Goal: Transaction & Acquisition: Book appointment/travel/reservation

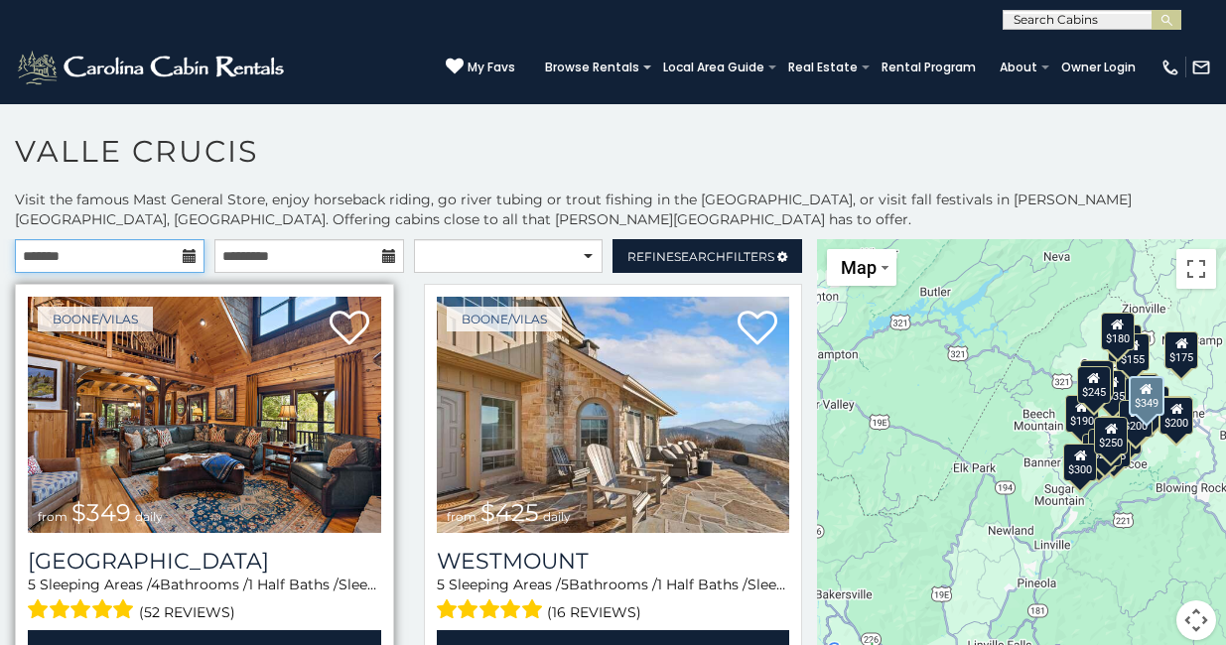
click at [177, 263] on input "text" at bounding box center [110, 256] width 190 height 34
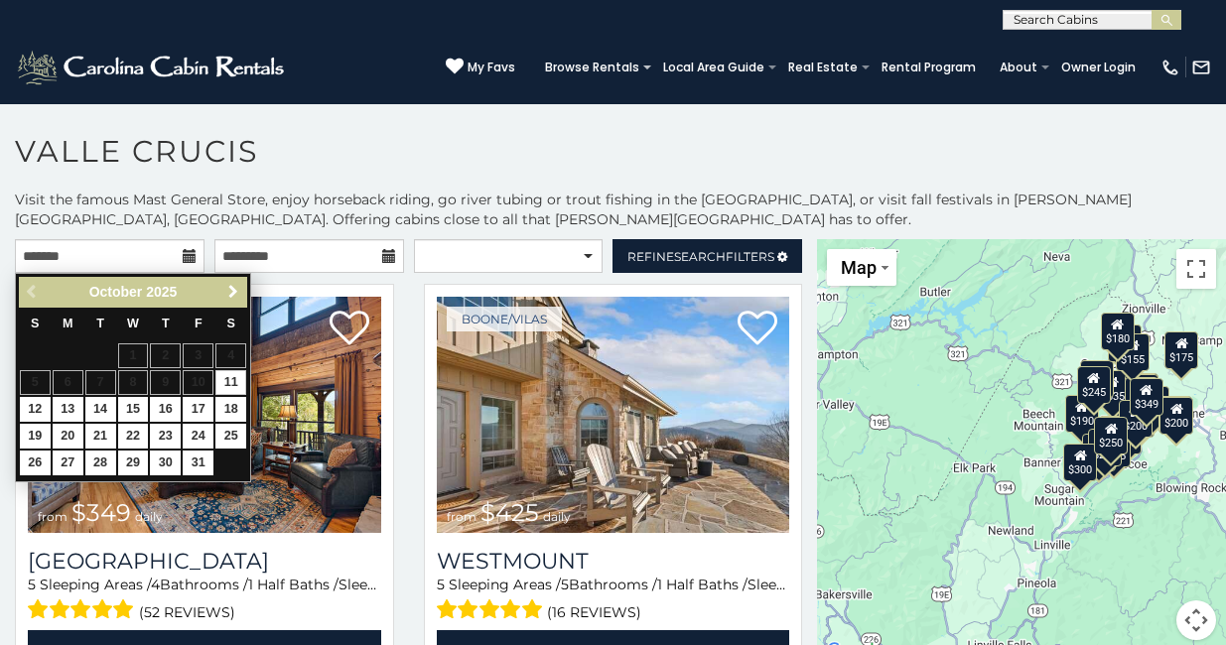
click at [225, 294] on span "Next" at bounding box center [233, 292] width 16 height 16
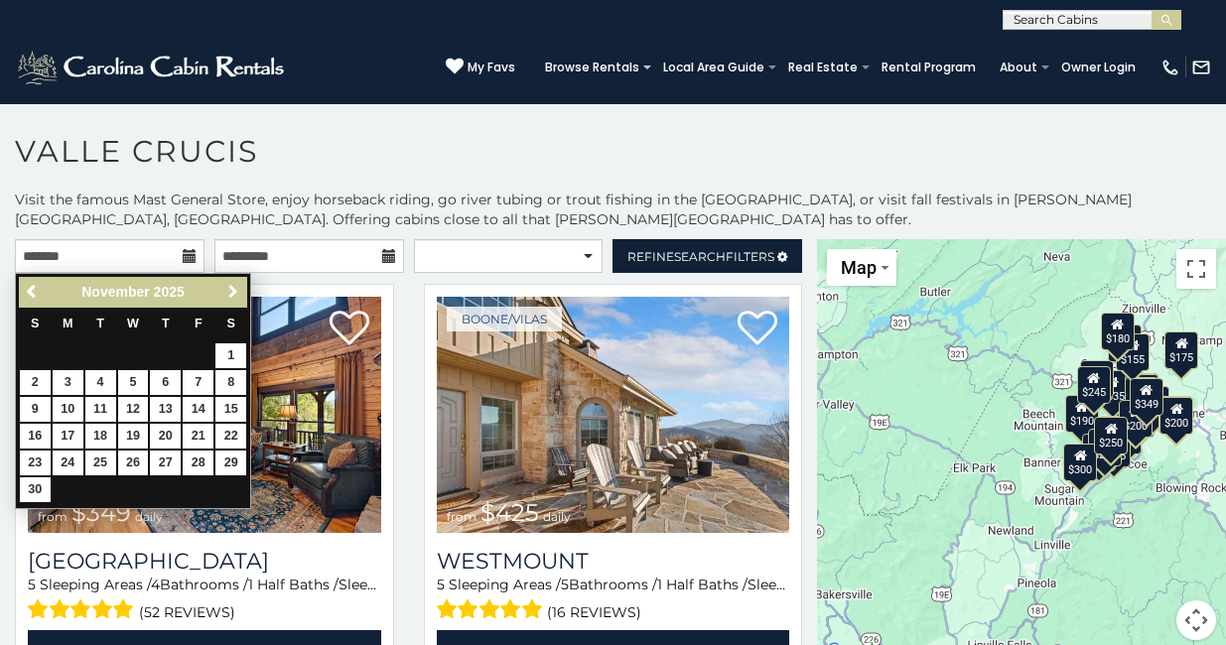
click at [225, 294] on span "Next" at bounding box center [233, 292] width 16 height 16
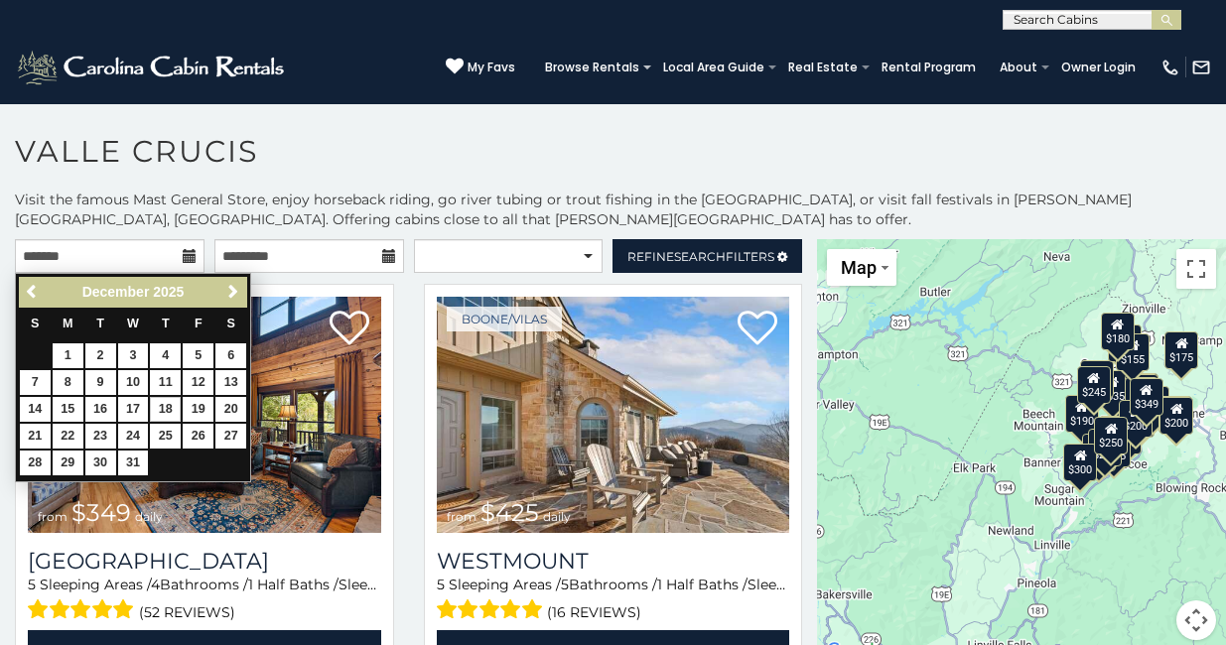
click at [173, 397] on link "18" at bounding box center [165, 409] width 31 height 25
type input "**********"
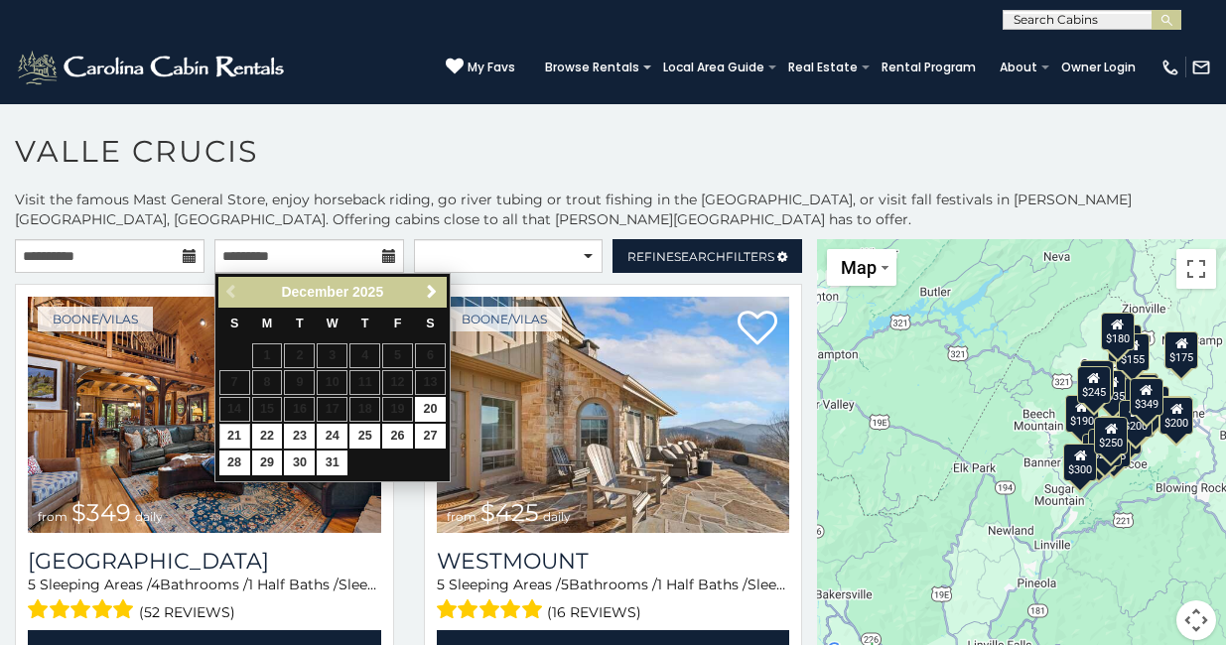
click at [245, 433] on link "21" at bounding box center [234, 436] width 31 height 25
type input "**********"
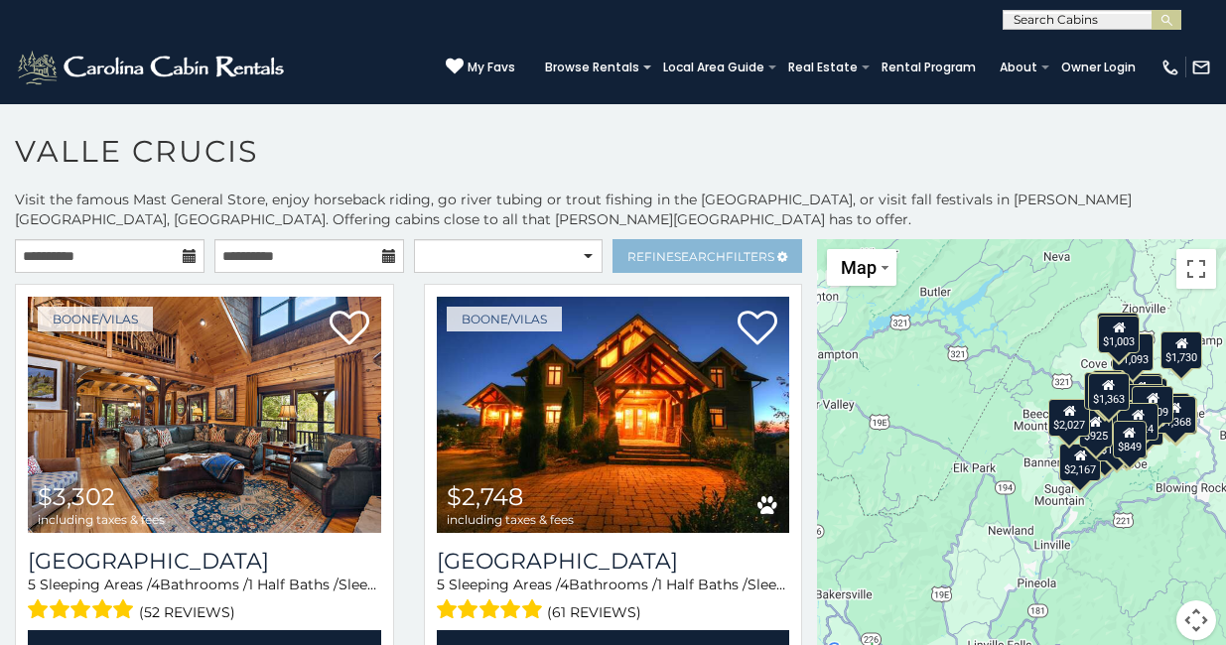
click at [727, 262] on span "Refine Search Filters" at bounding box center [701, 256] width 147 height 15
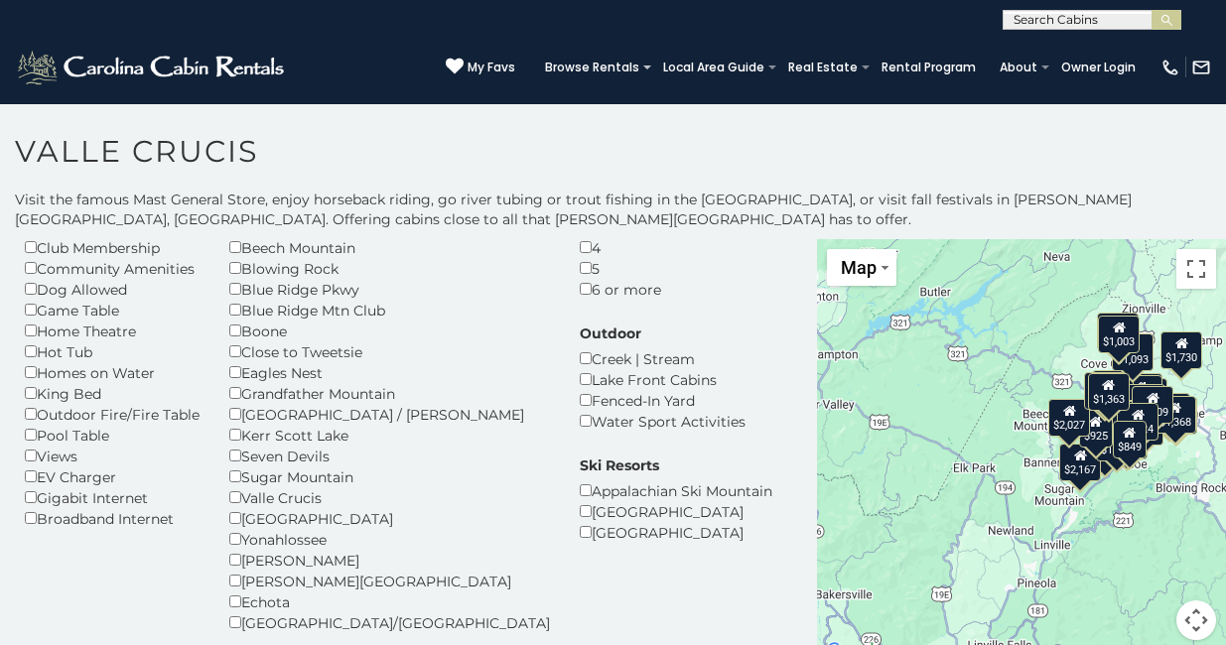
scroll to position [140, 0]
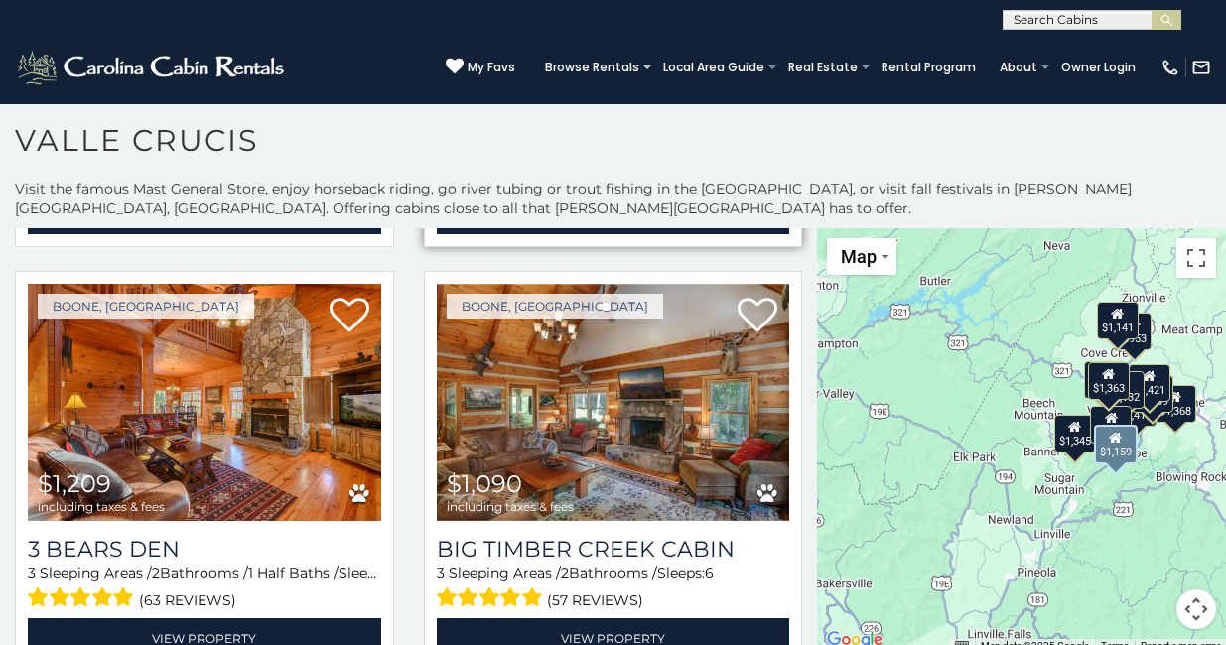
scroll to position [1965, 0]
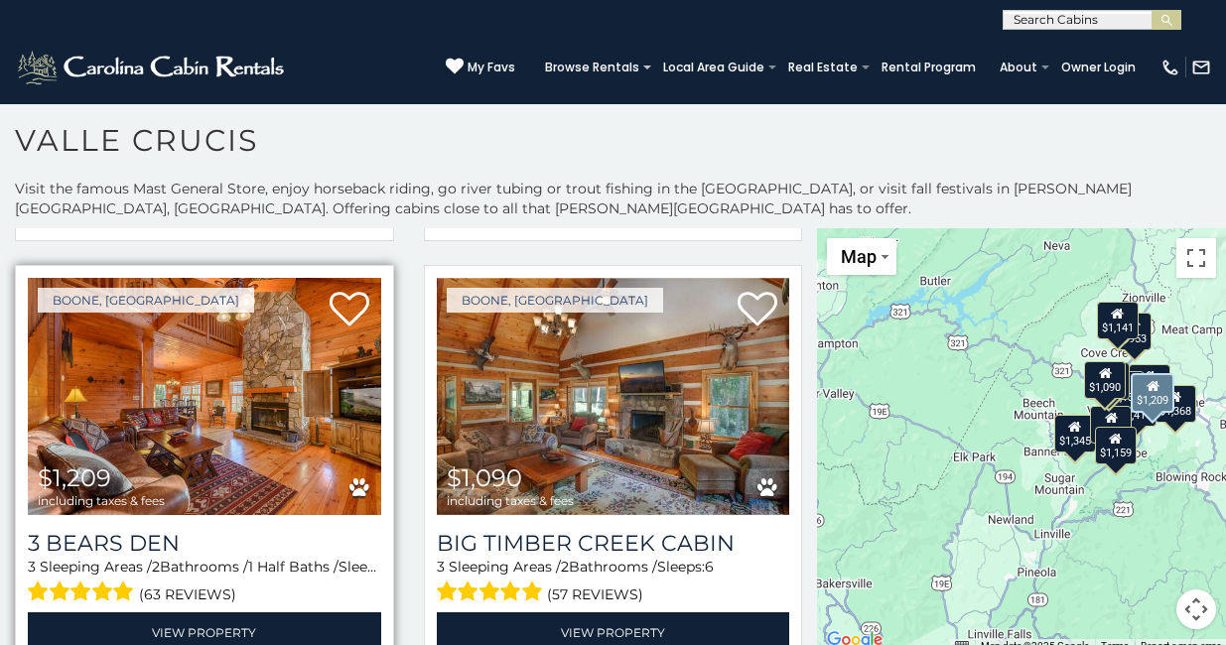
click at [260, 433] on img at bounding box center [205, 396] width 354 height 236
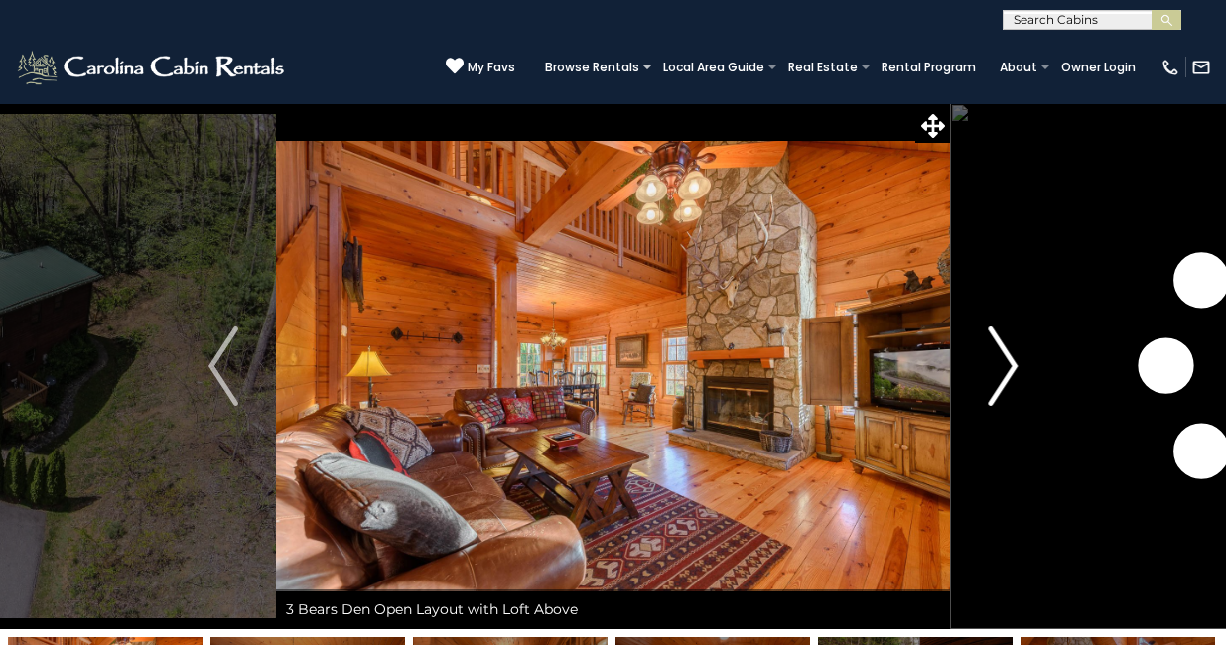
click at [1020, 379] on button "Next" at bounding box center [1002, 366] width 105 height 526
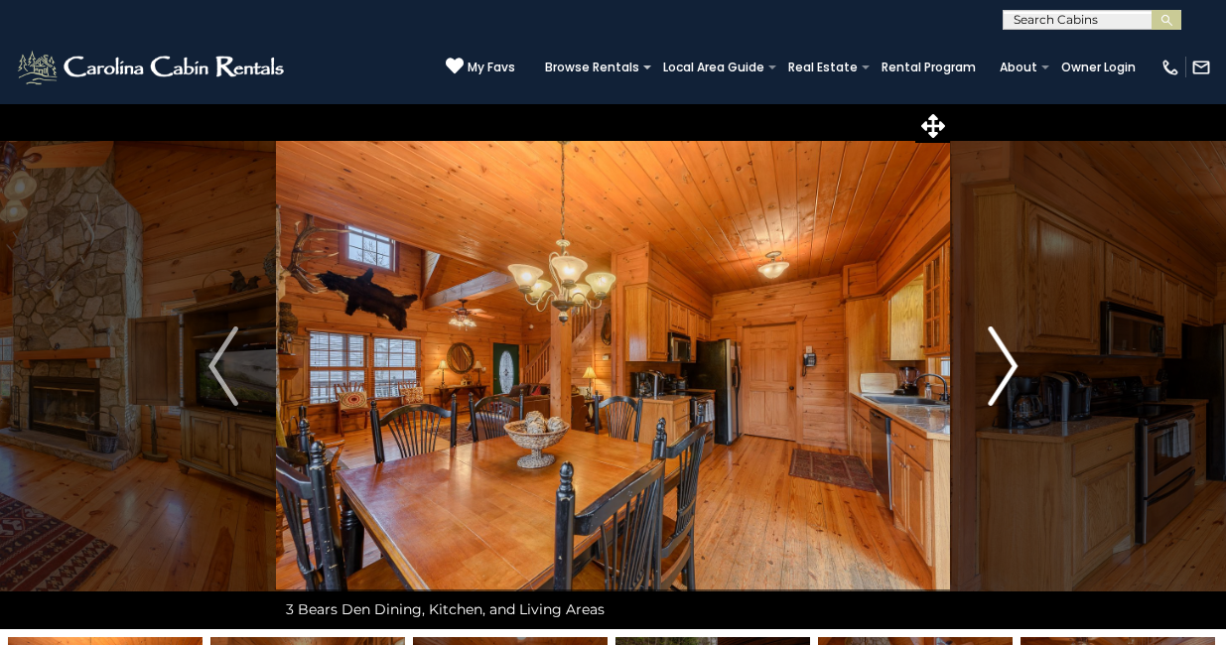
click at [1020, 379] on button "Next" at bounding box center [1002, 366] width 105 height 526
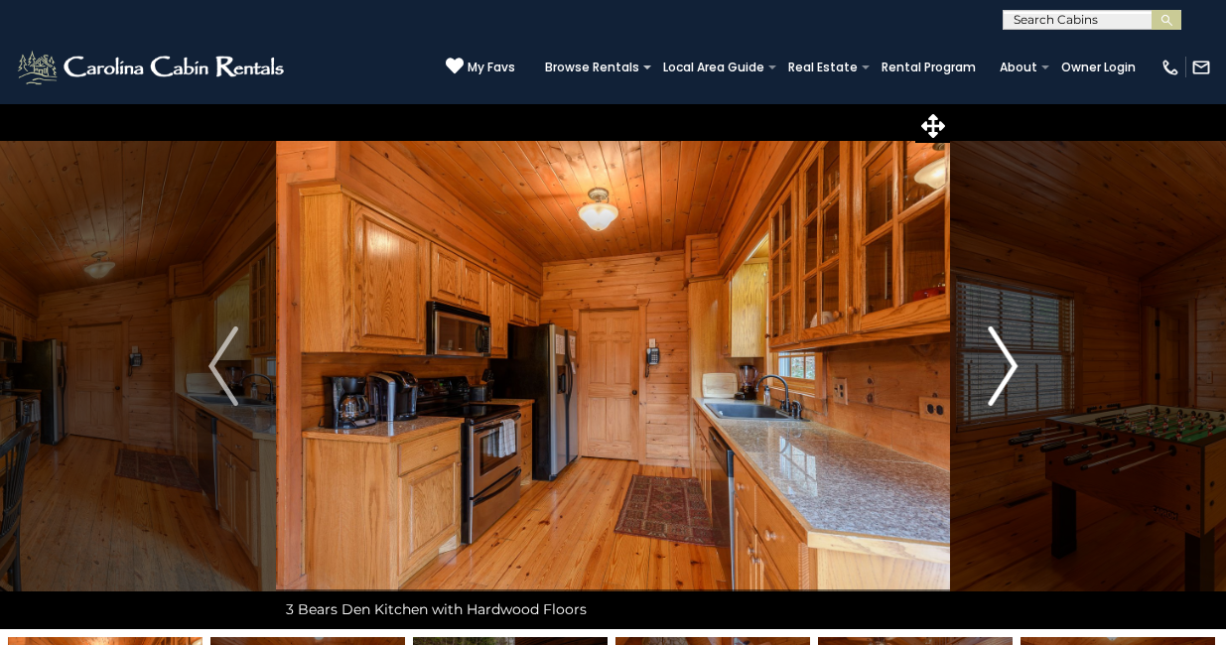
click at [1013, 369] on img "Next" at bounding box center [1003, 366] width 30 height 79
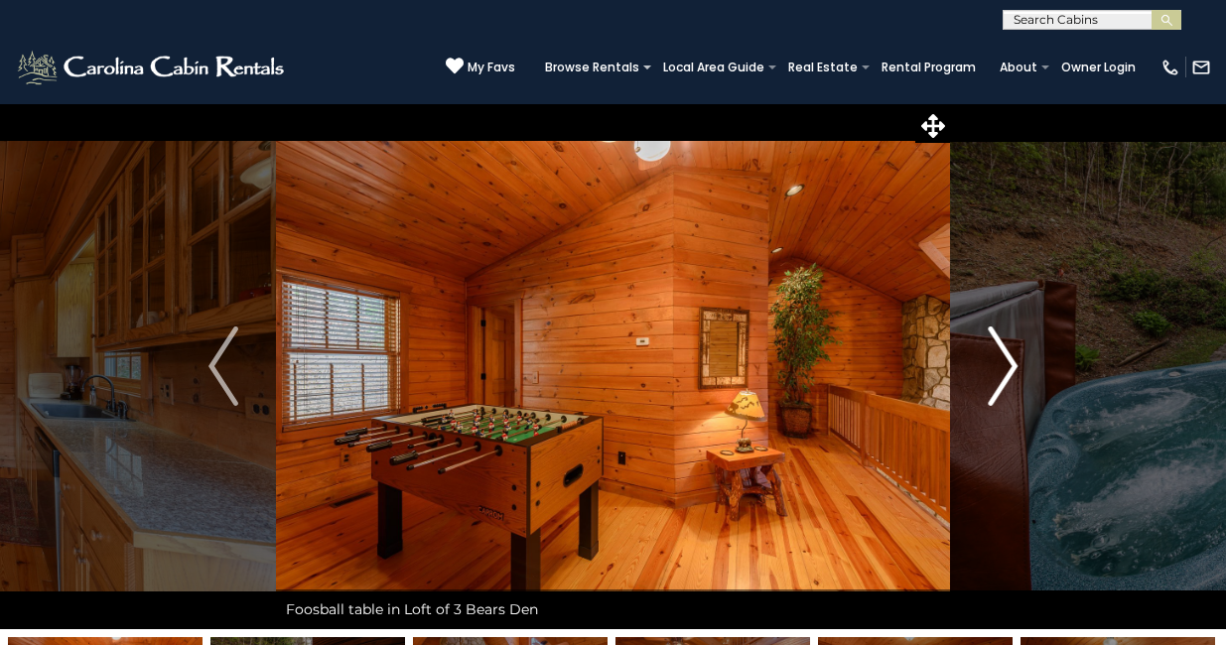
click at [1013, 369] on img "Next" at bounding box center [1003, 366] width 30 height 79
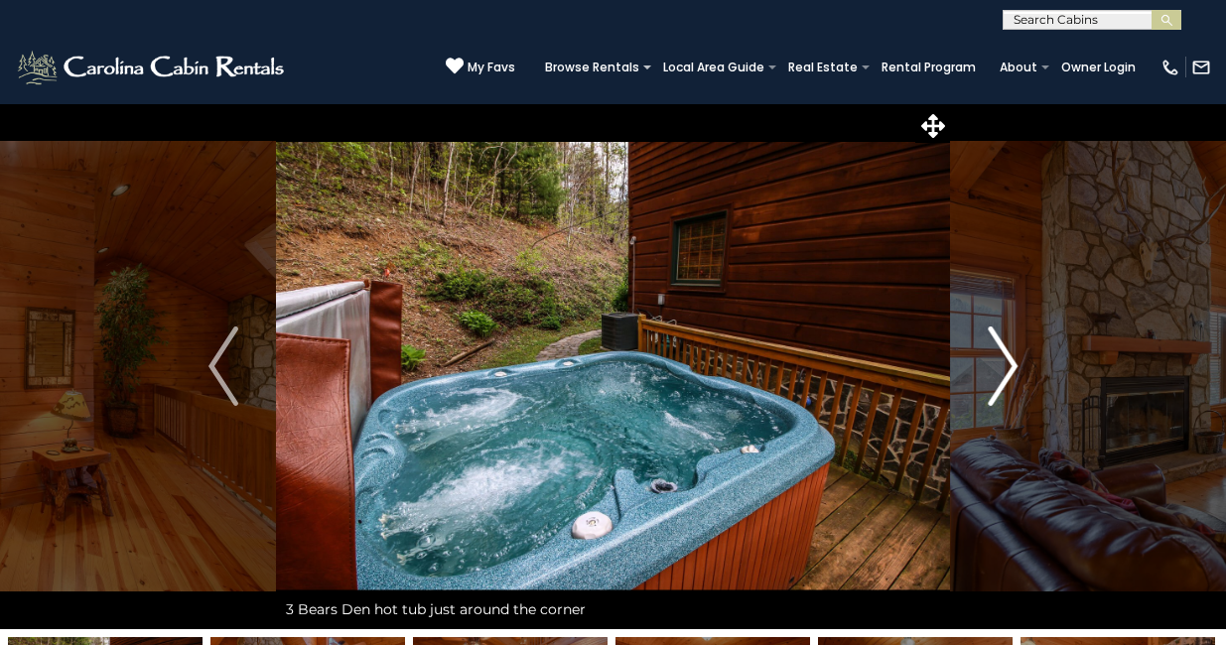
click at [1013, 369] on img "Next" at bounding box center [1003, 366] width 30 height 79
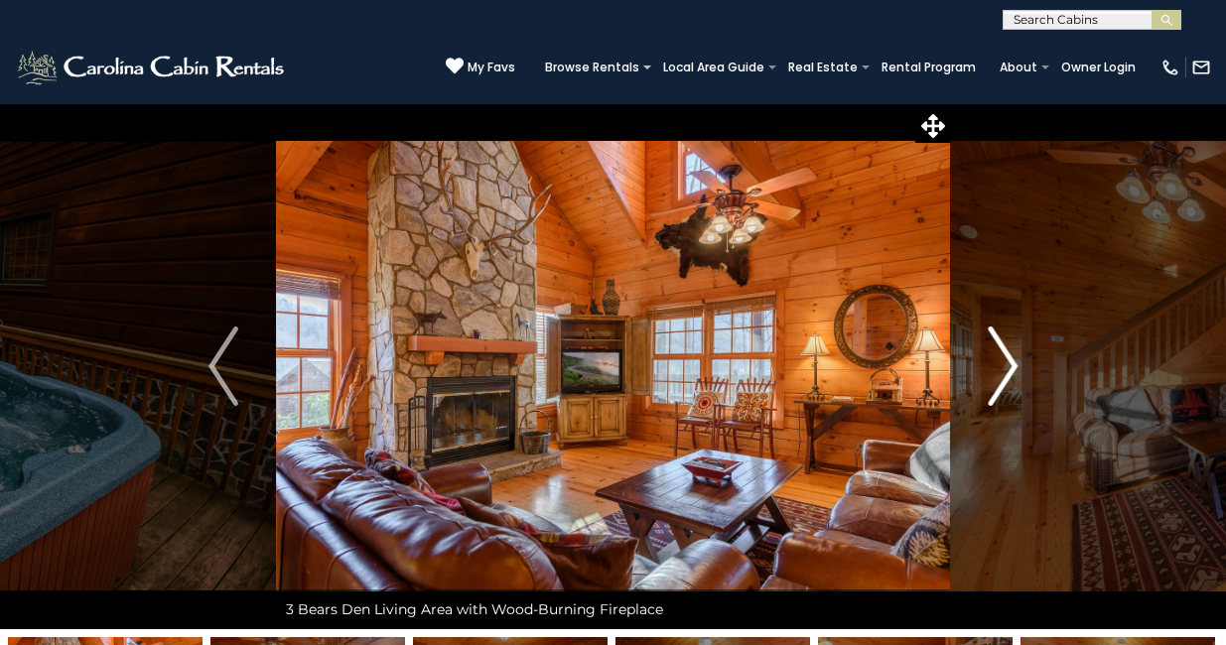
click at [1013, 369] on img "Next" at bounding box center [1003, 366] width 30 height 79
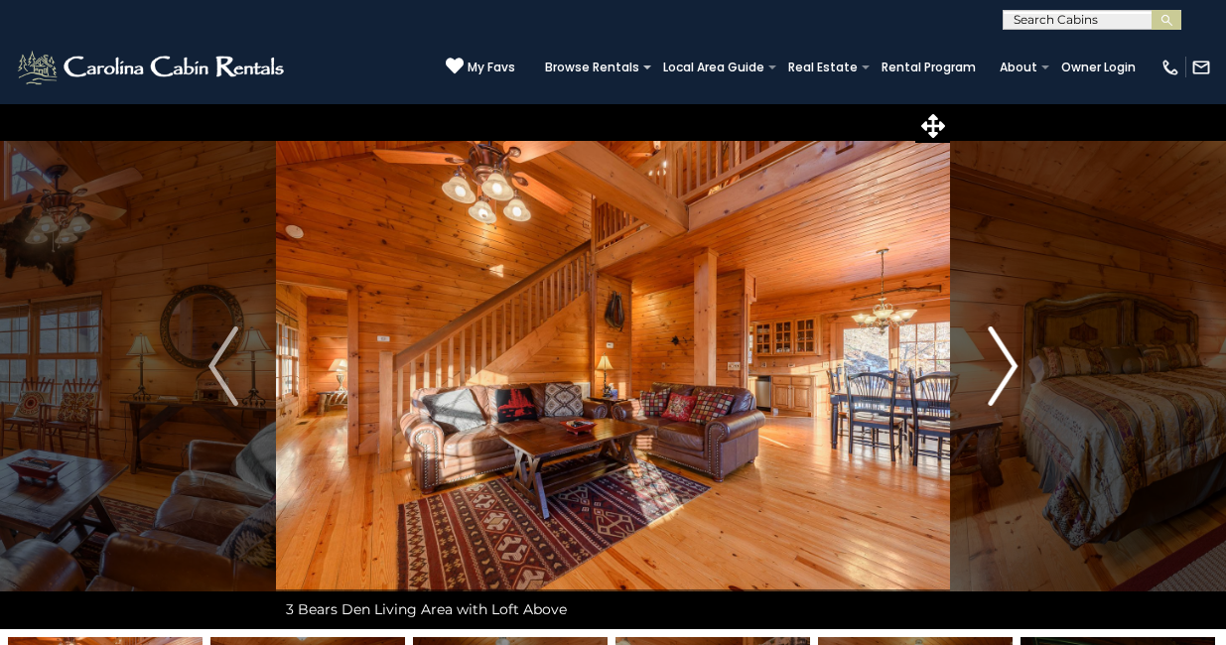
click at [1013, 369] on img "Next" at bounding box center [1003, 366] width 30 height 79
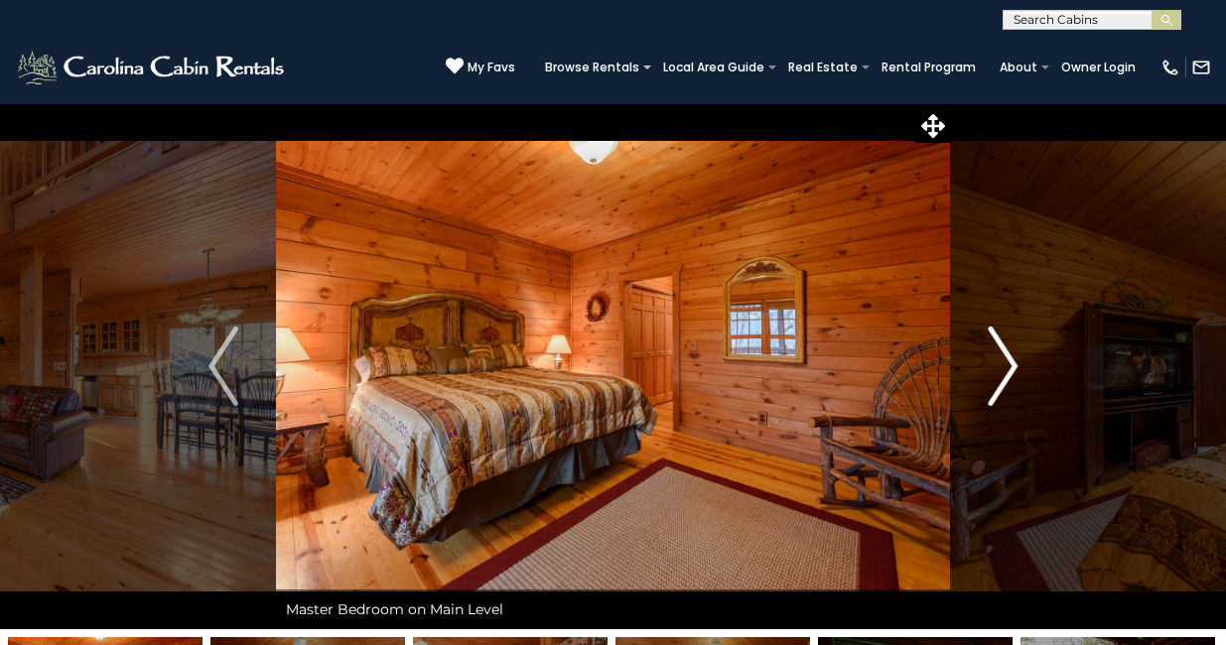
click at [1013, 369] on img "Next" at bounding box center [1003, 366] width 30 height 79
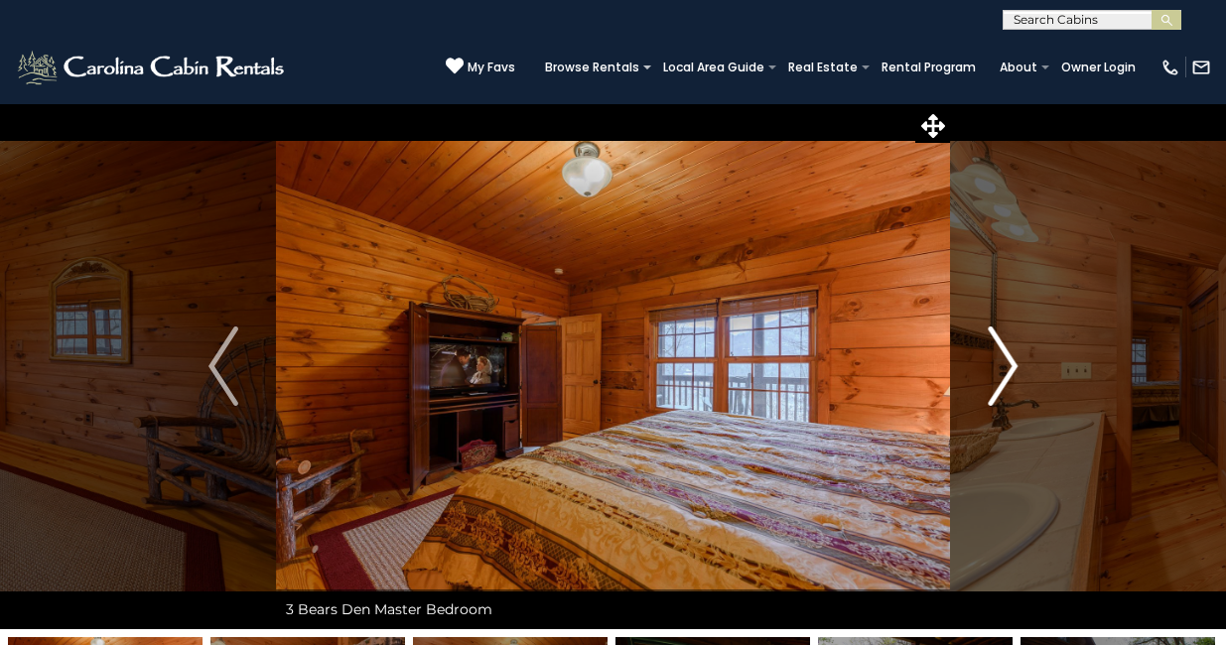
click at [1013, 369] on img "Next" at bounding box center [1003, 366] width 30 height 79
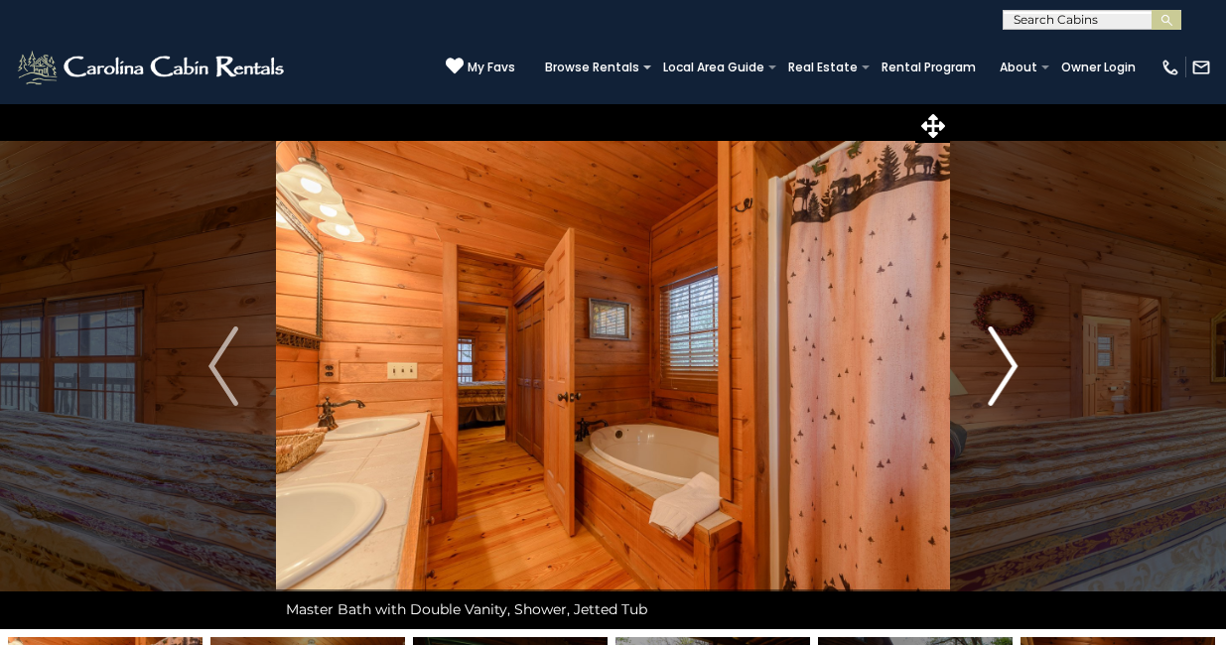
click at [1013, 369] on img "Next" at bounding box center [1003, 366] width 30 height 79
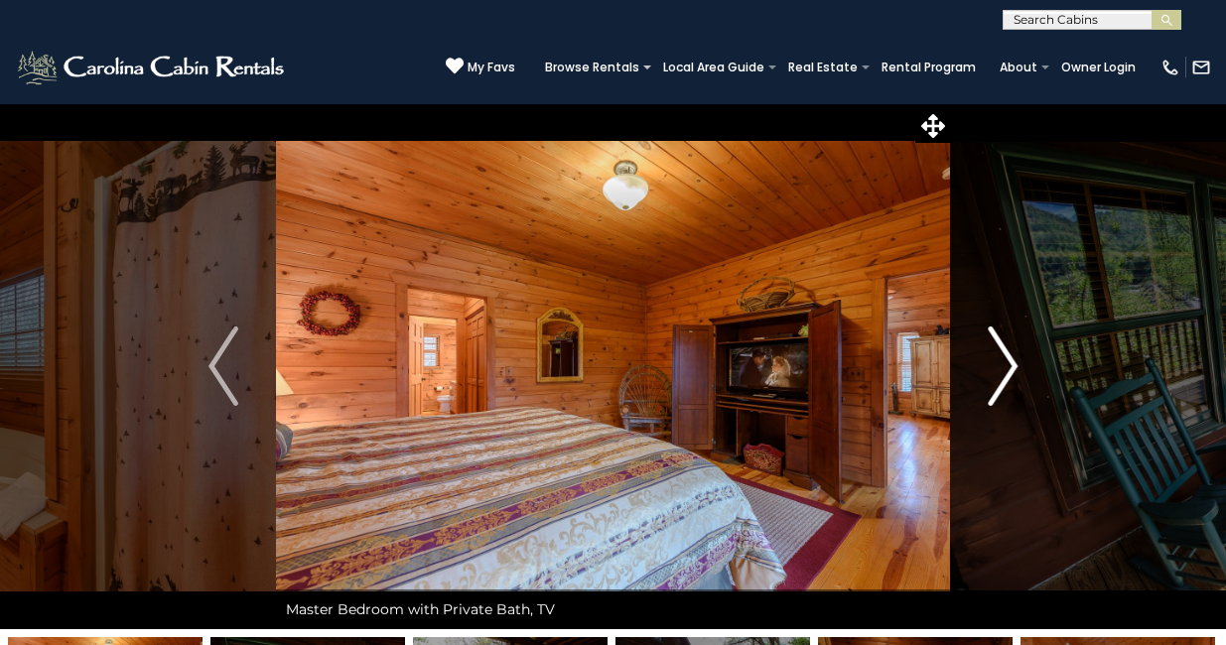
click at [1013, 369] on img "Next" at bounding box center [1003, 366] width 30 height 79
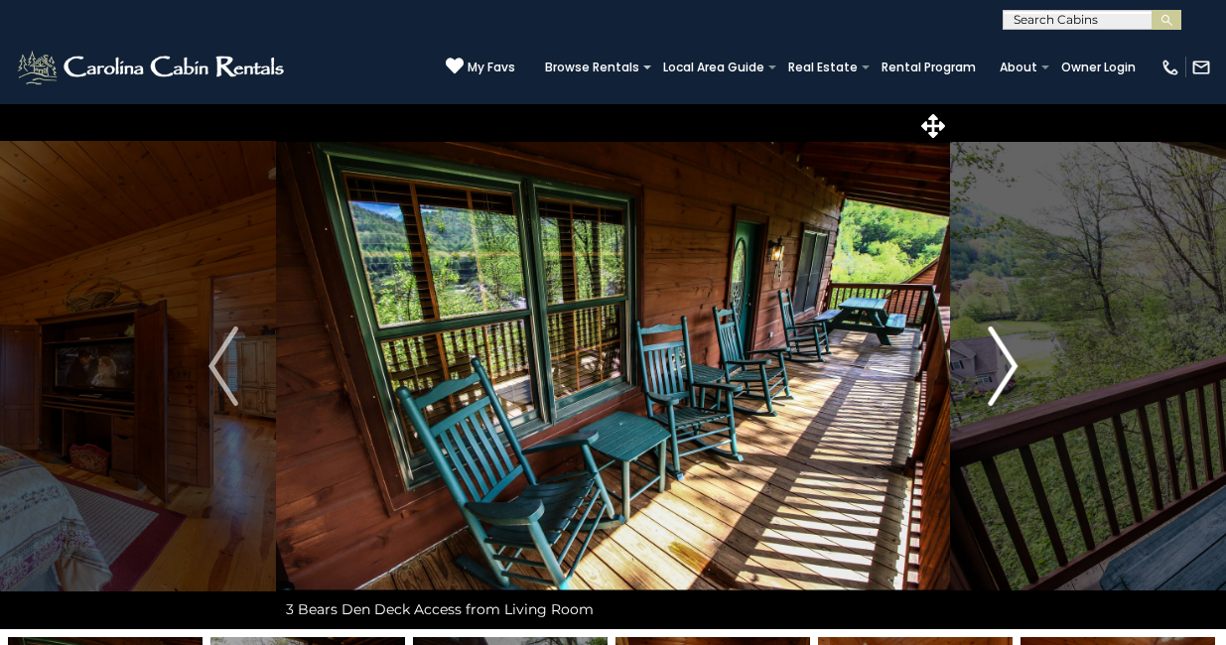
click at [1013, 369] on img "Next" at bounding box center [1003, 366] width 30 height 79
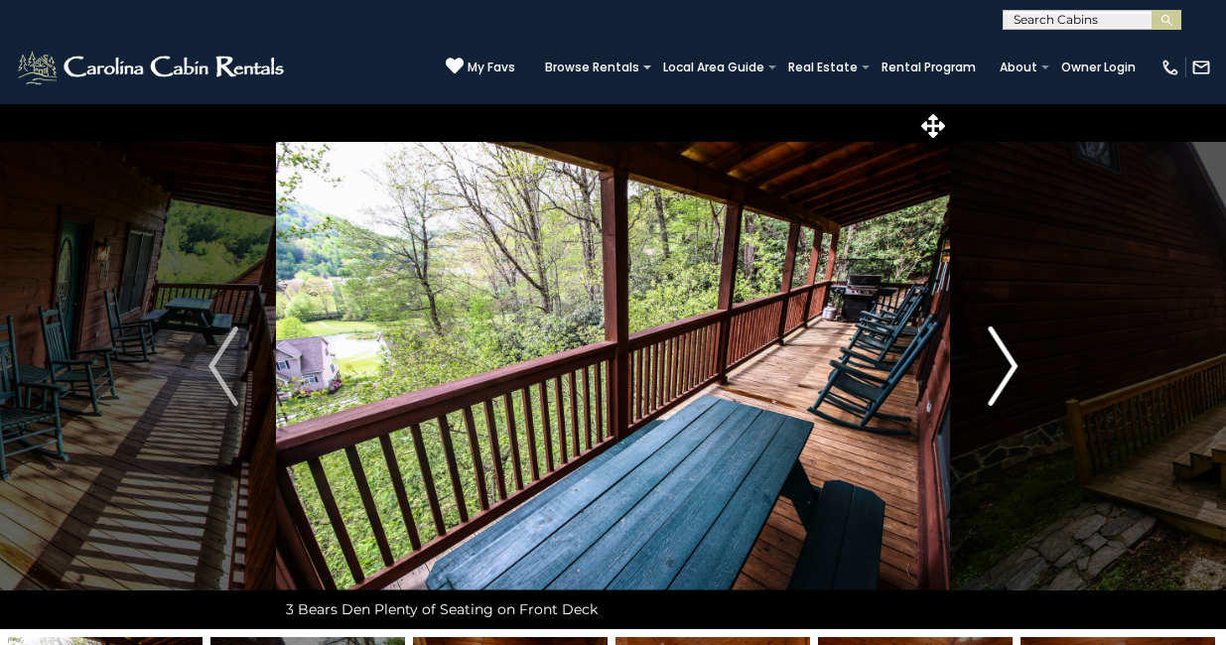
click at [1013, 369] on img "Next" at bounding box center [1003, 366] width 30 height 79
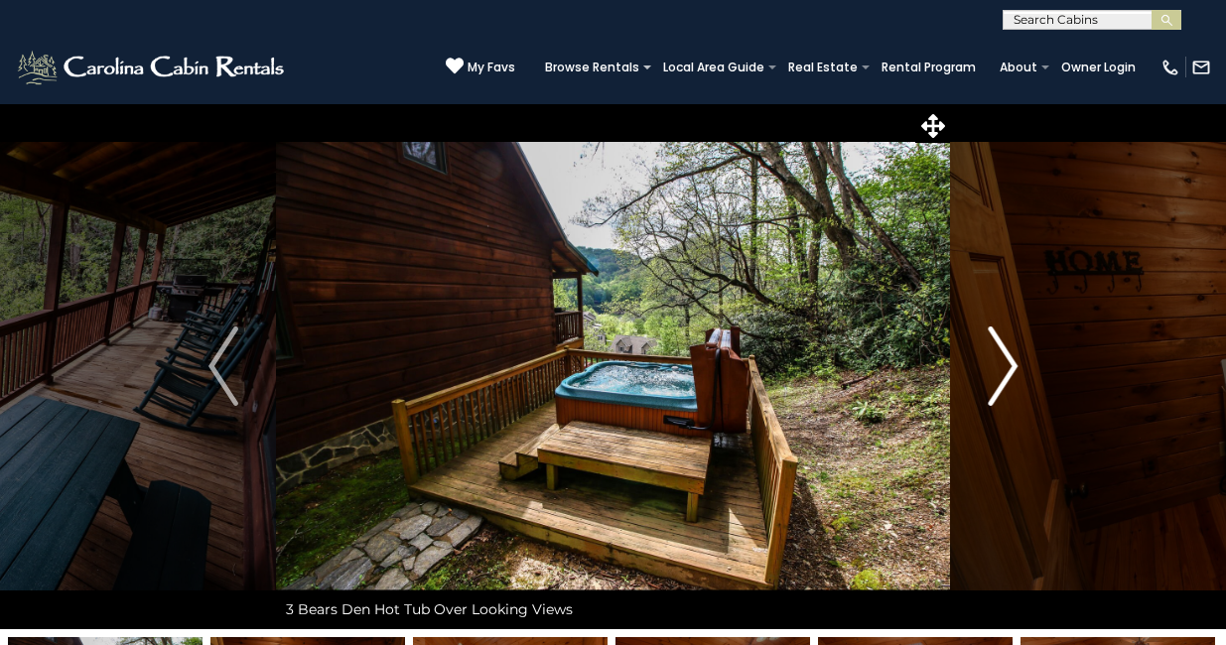
click at [1013, 369] on img "Next" at bounding box center [1003, 366] width 30 height 79
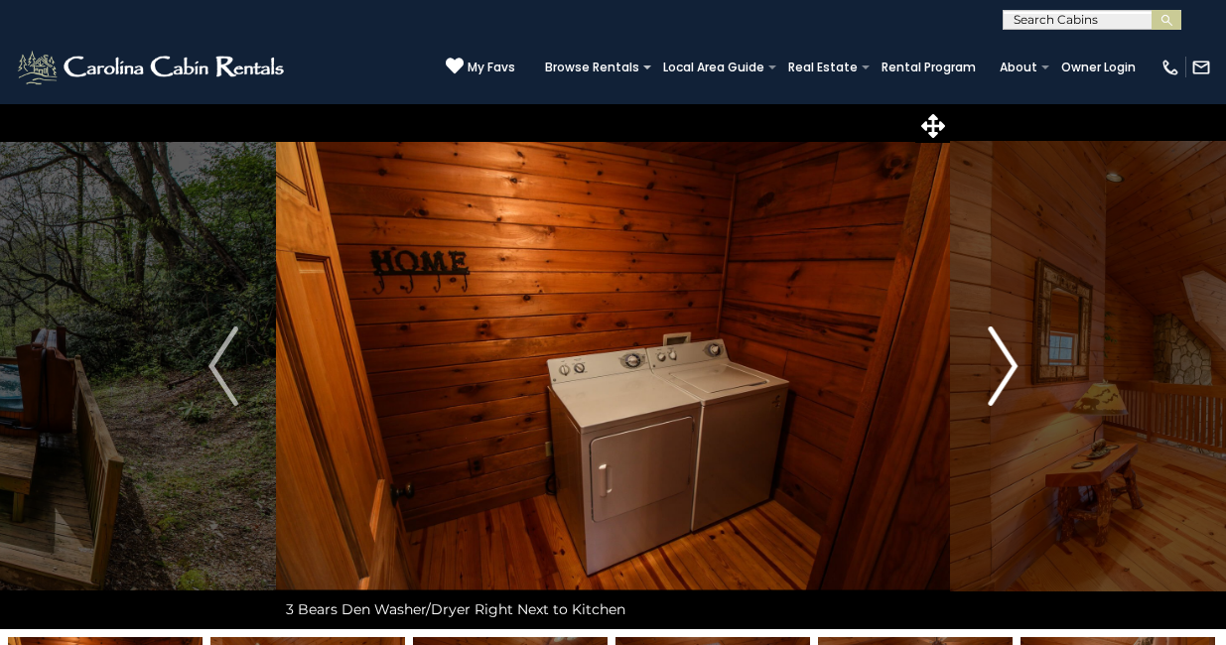
click at [1013, 369] on img "Next" at bounding box center [1003, 366] width 30 height 79
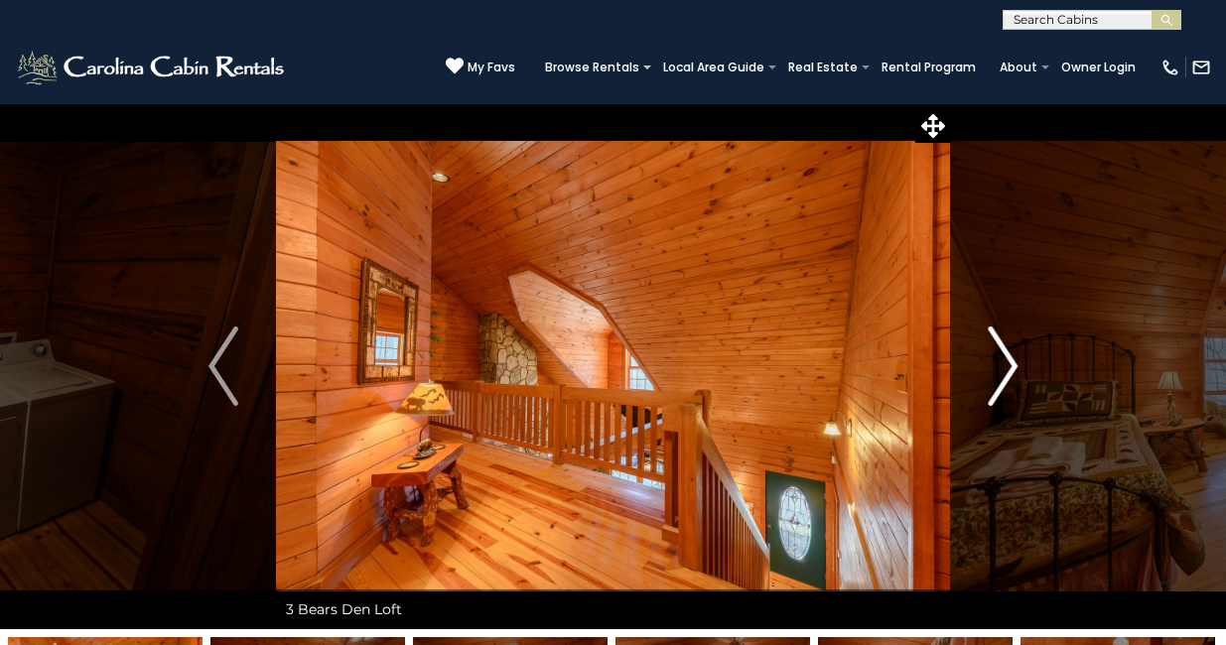
click at [1013, 369] on img "Next" at bounding box center [1003, 366] width 30 height 79
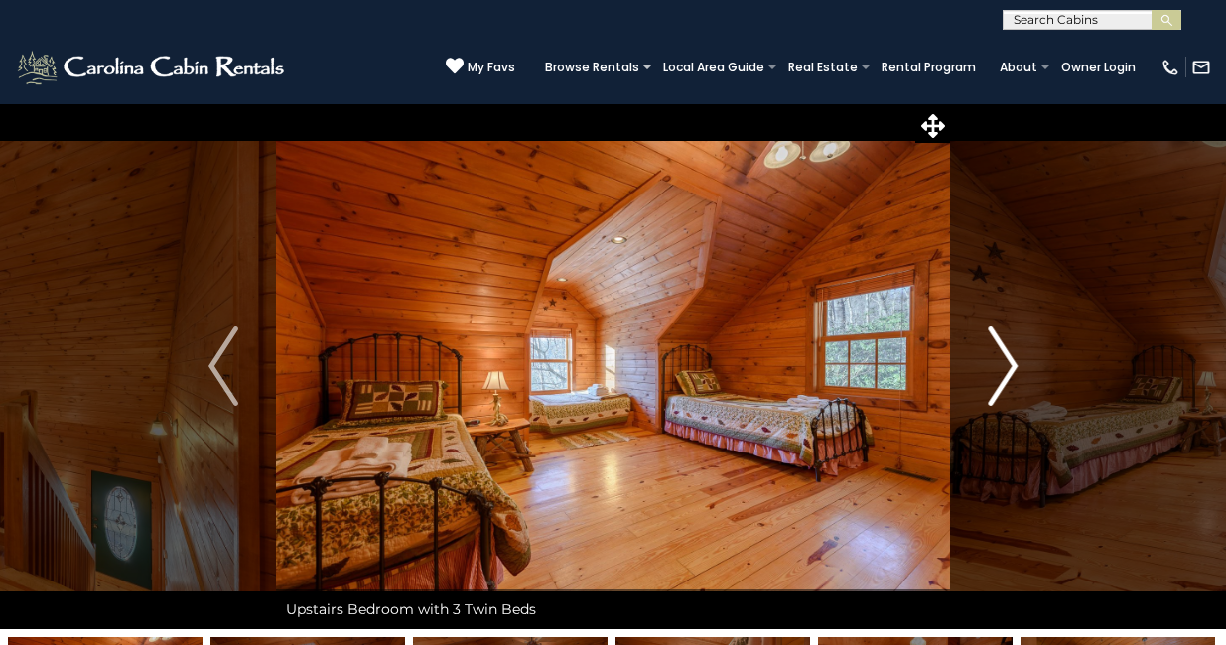
click at [1013, 369] on img "Next" at bounding box center [1003, 366] width 30 height 79
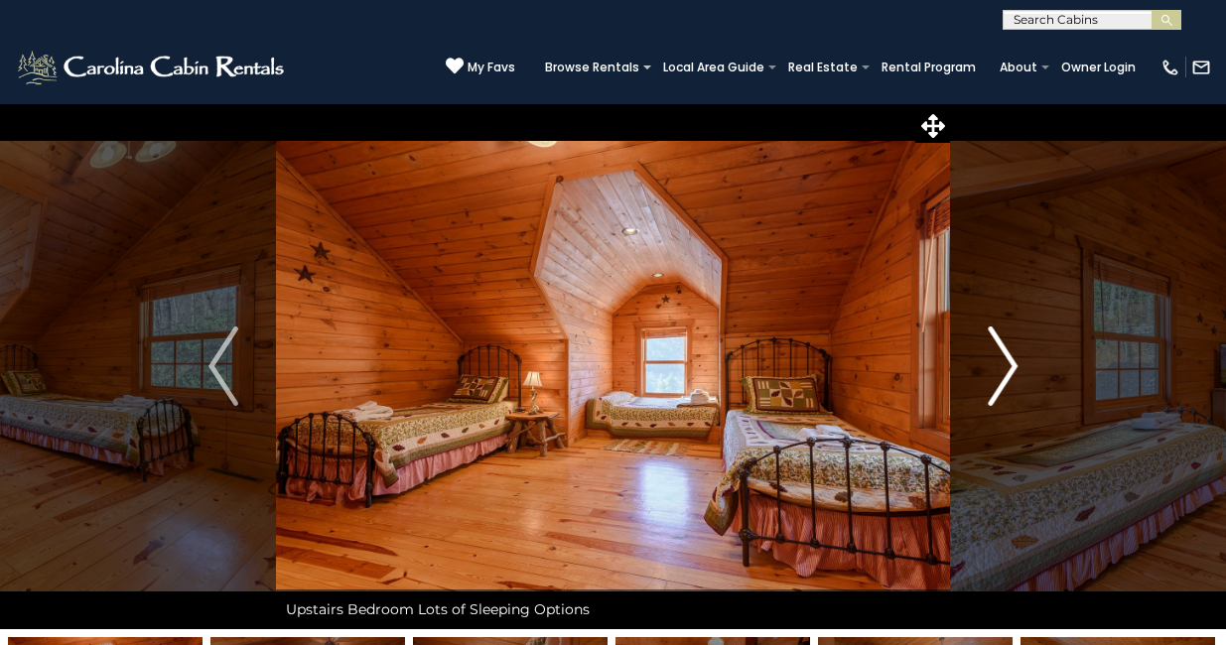
click at [1013, 369] on img "Next" at bounding box center [1003, 366] width 30 height 79
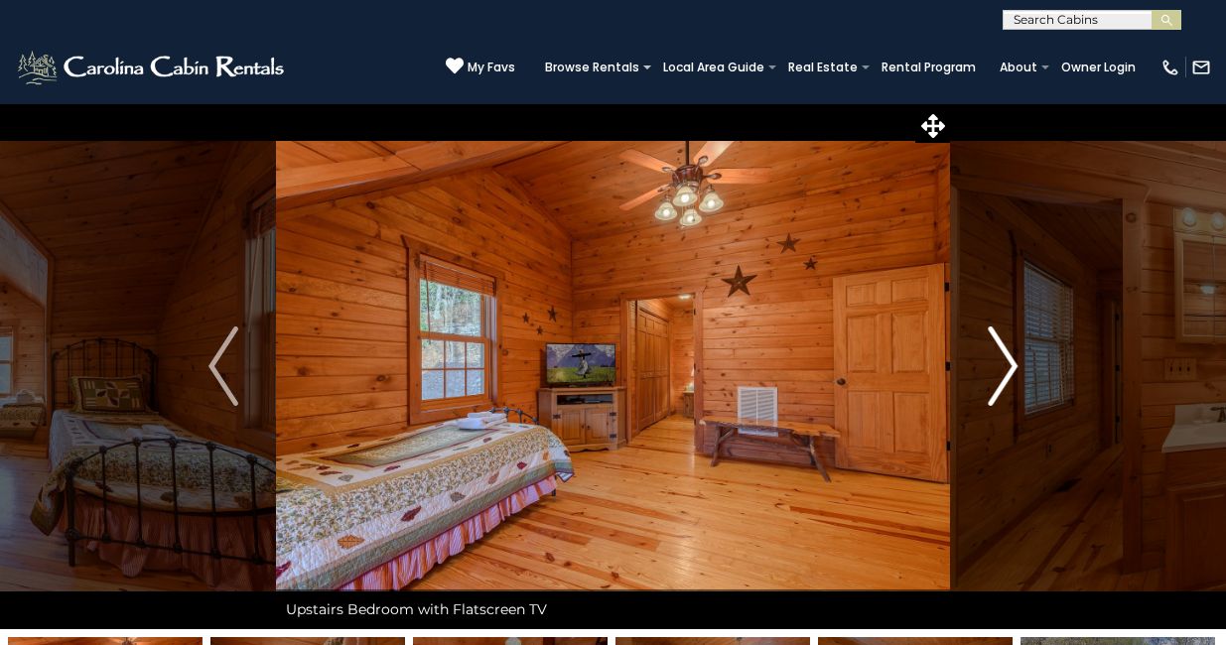
click at [1013, 369] on img "Next" at bounding box center [1003, 366] width 30 height 79
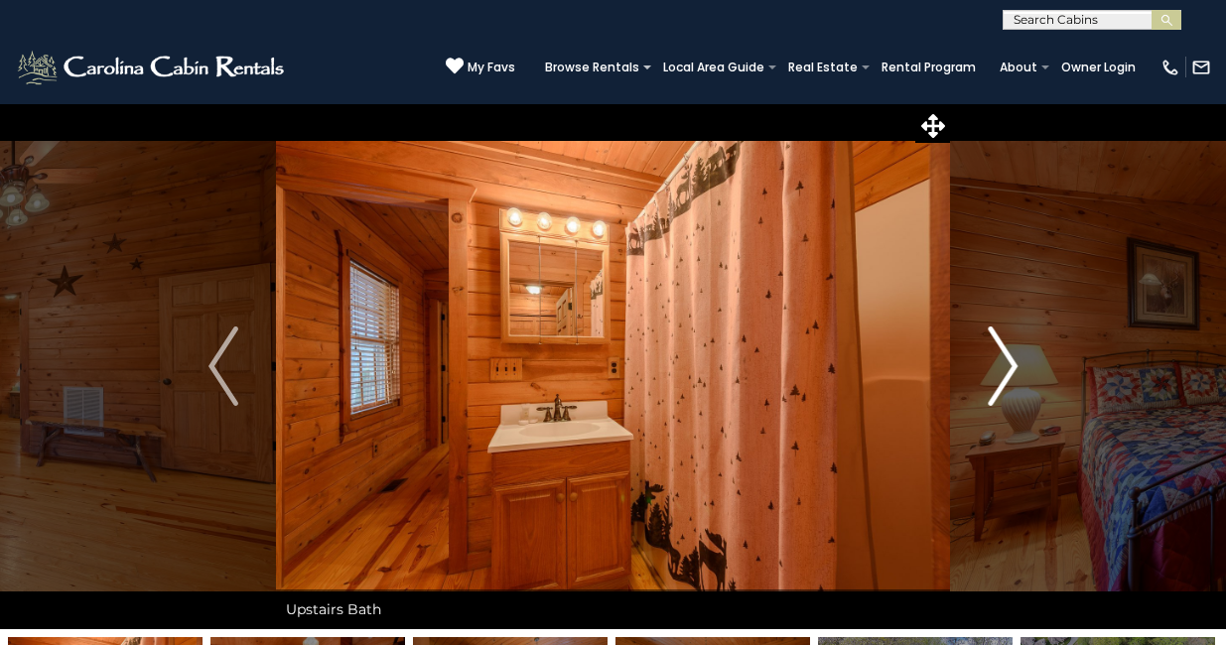
click at [1013, 369] on img "Next" at bounding box center [1003, 366] width 30 height 79
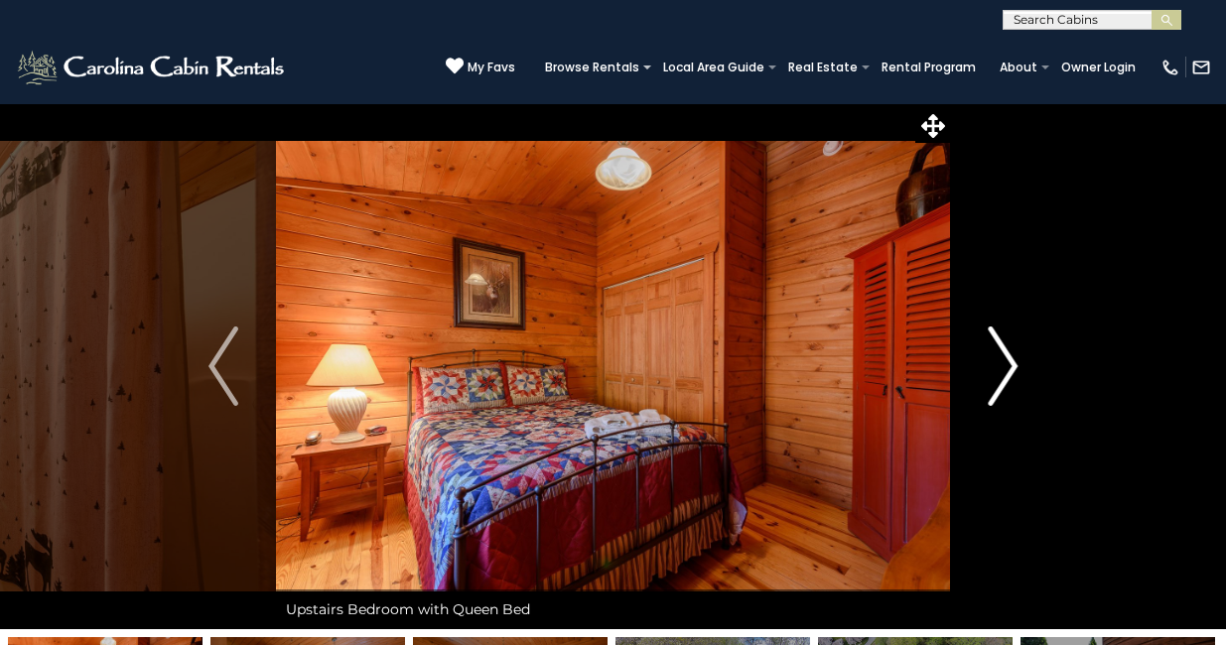
click at [1013, 369] on img "Next" at bounding box center [1003, 366] width 30 height 79
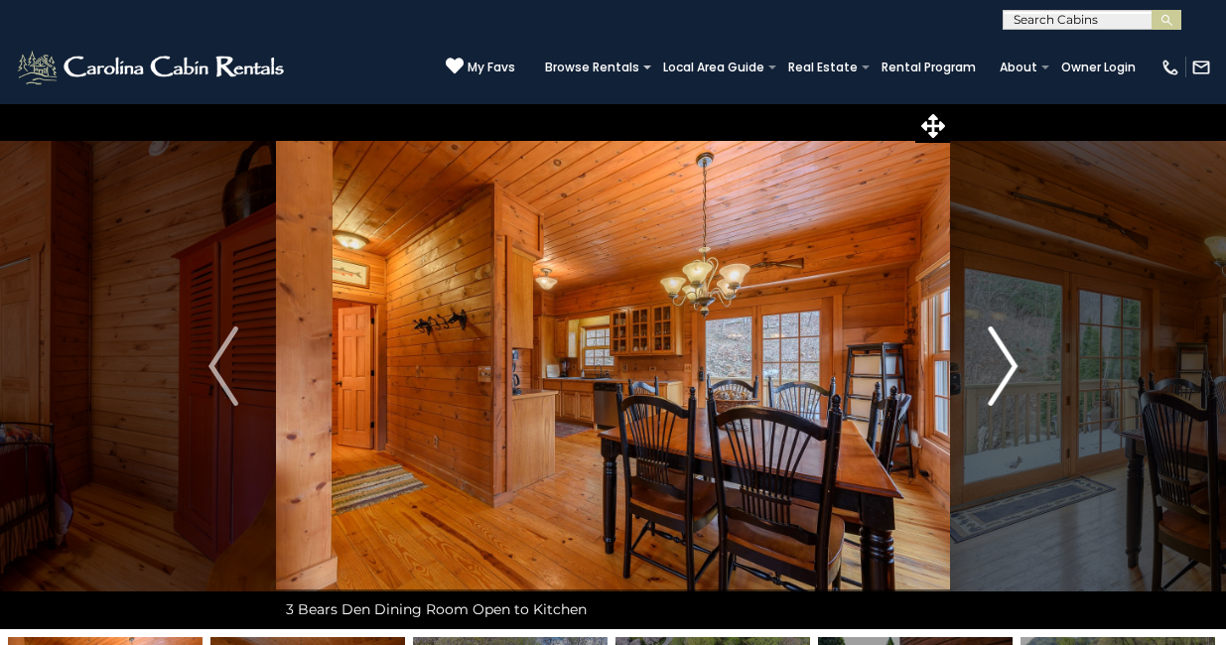
click at [1013, 369] on img "Next" at bounding box center [1003, 366] width 30 height 79
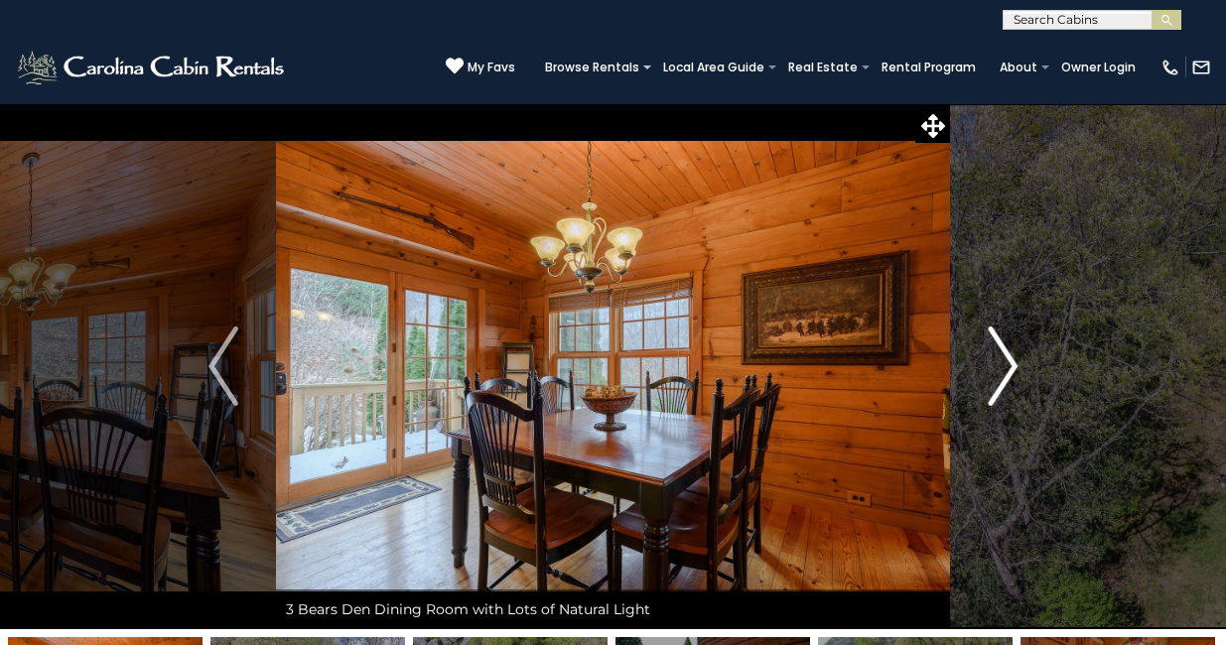
click at [1013, 369] on img "Next" at bounding box center [1003, 366] width 30 height 79
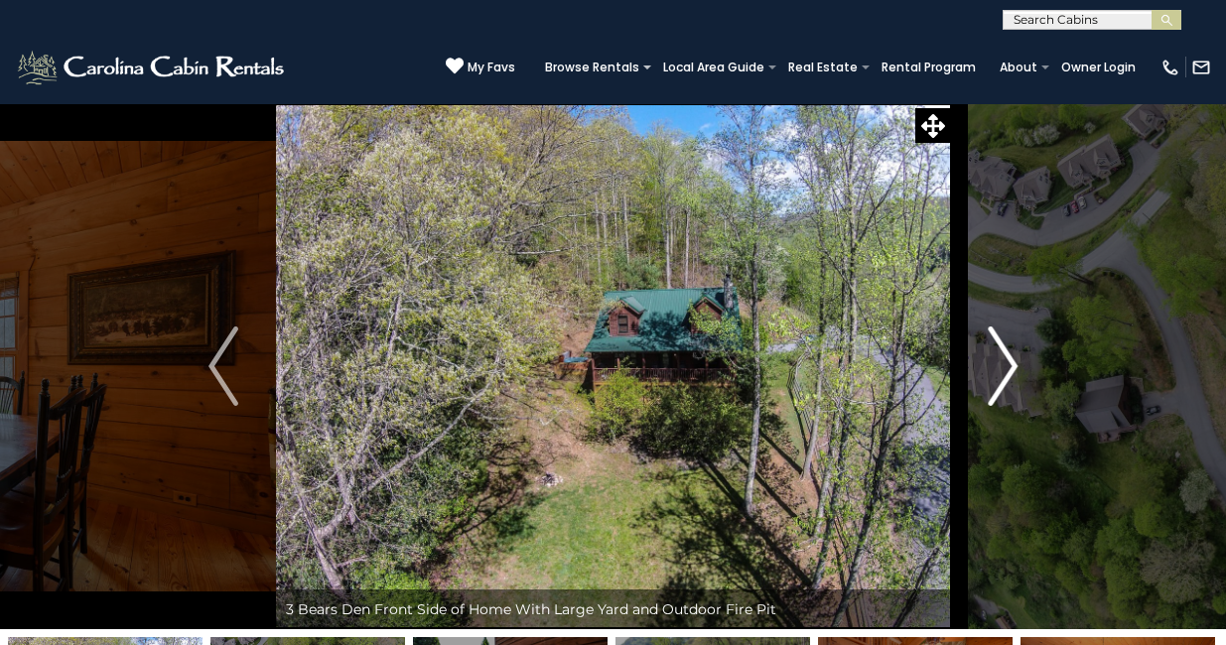
click at [1013, 369] on img "Next" at bounding box center [1003, 366] width 30 height 79
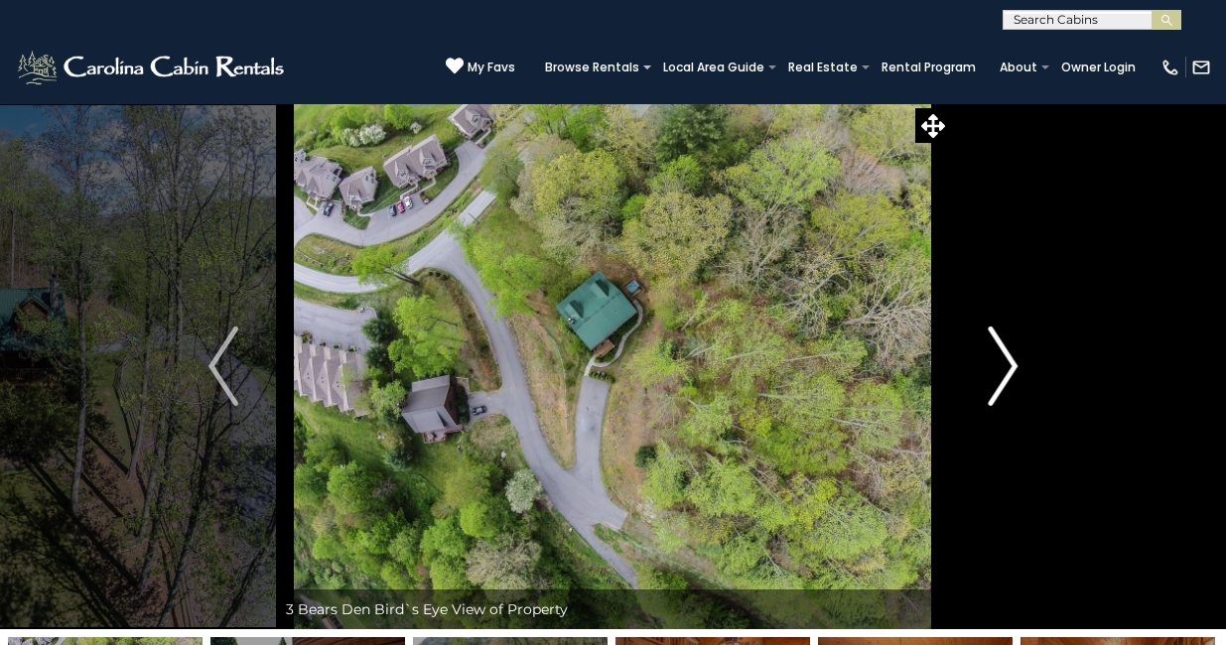
click at [1013, 369] on img "Next" at bounding box center [1003, 366] width 30 height 79
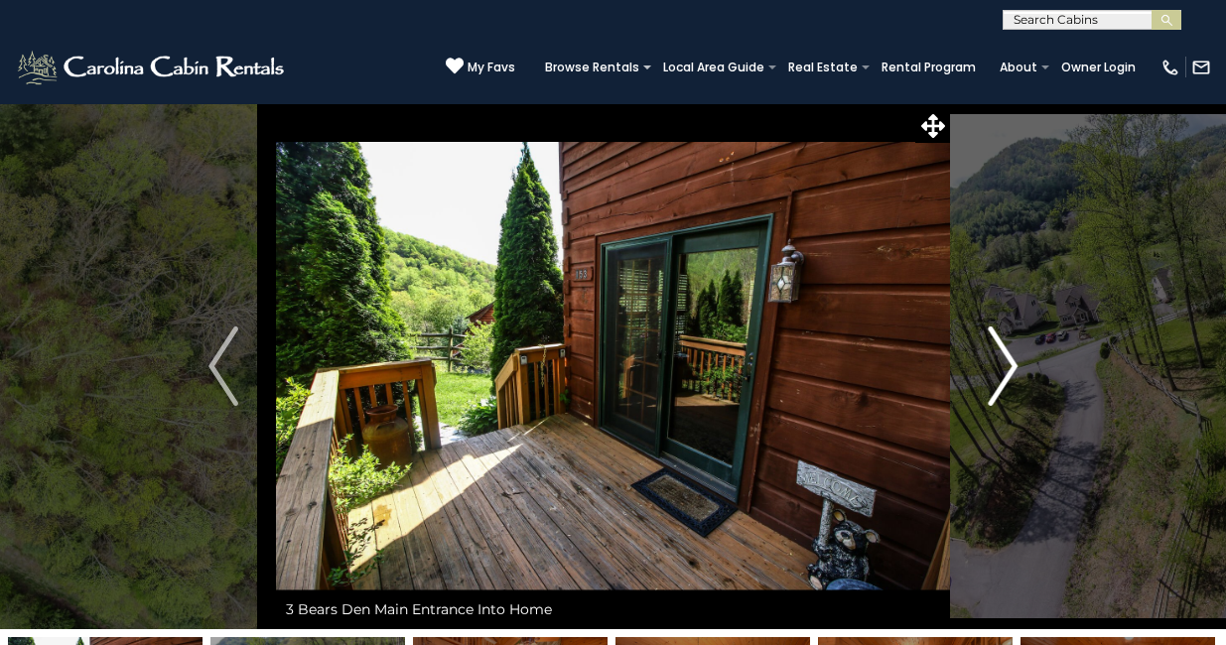
click at [1013, 369] on img "Next" at bounding box center [1003, 366] width 30 height 79
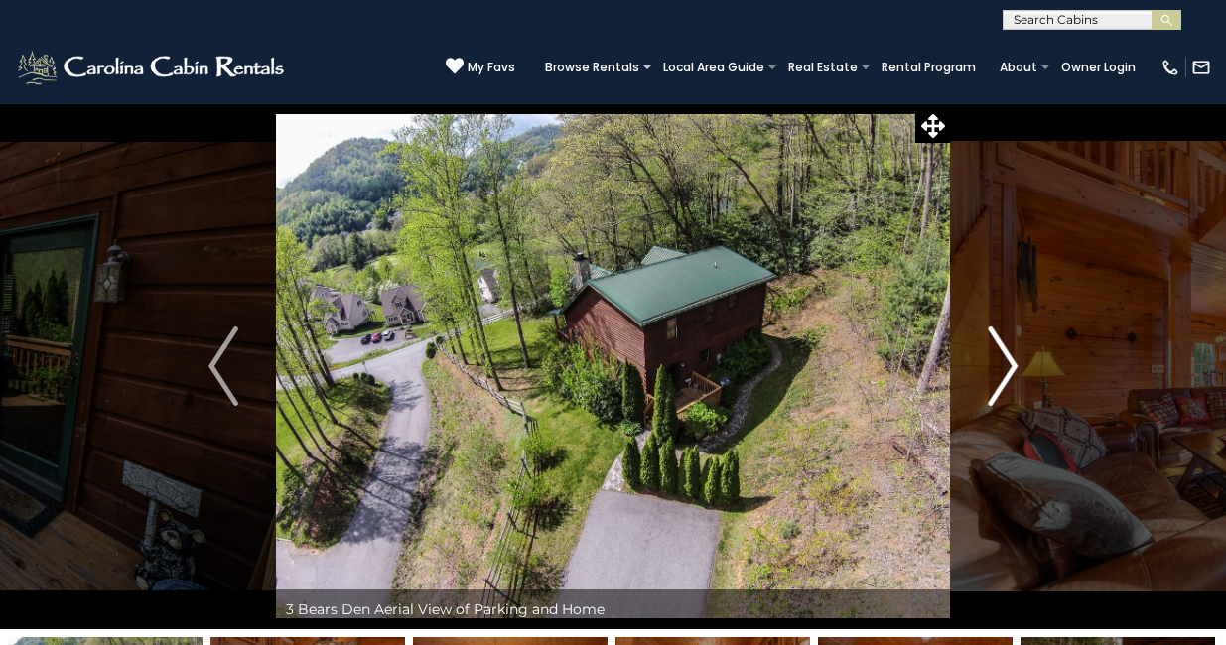
click at [1013, 369] on img "Next" at bounding box center [1003, 366] width 30 height 79
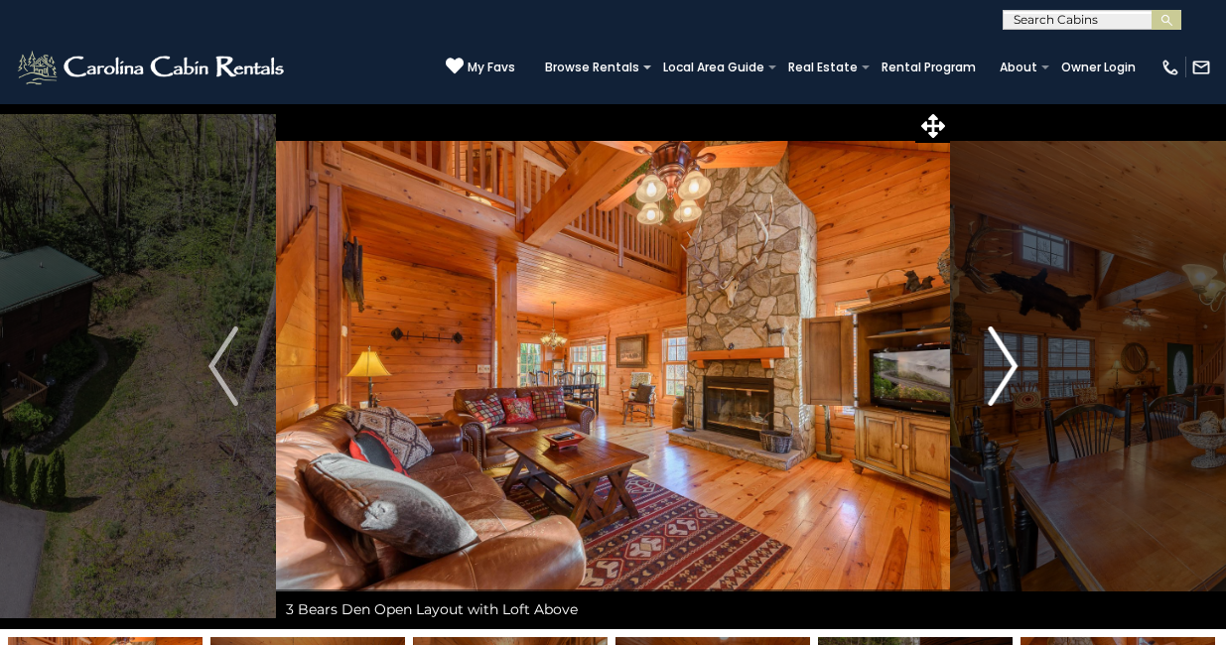
click at [1013, 369] on img "Next" at bounding box center [1003, 366] width 30 height 79
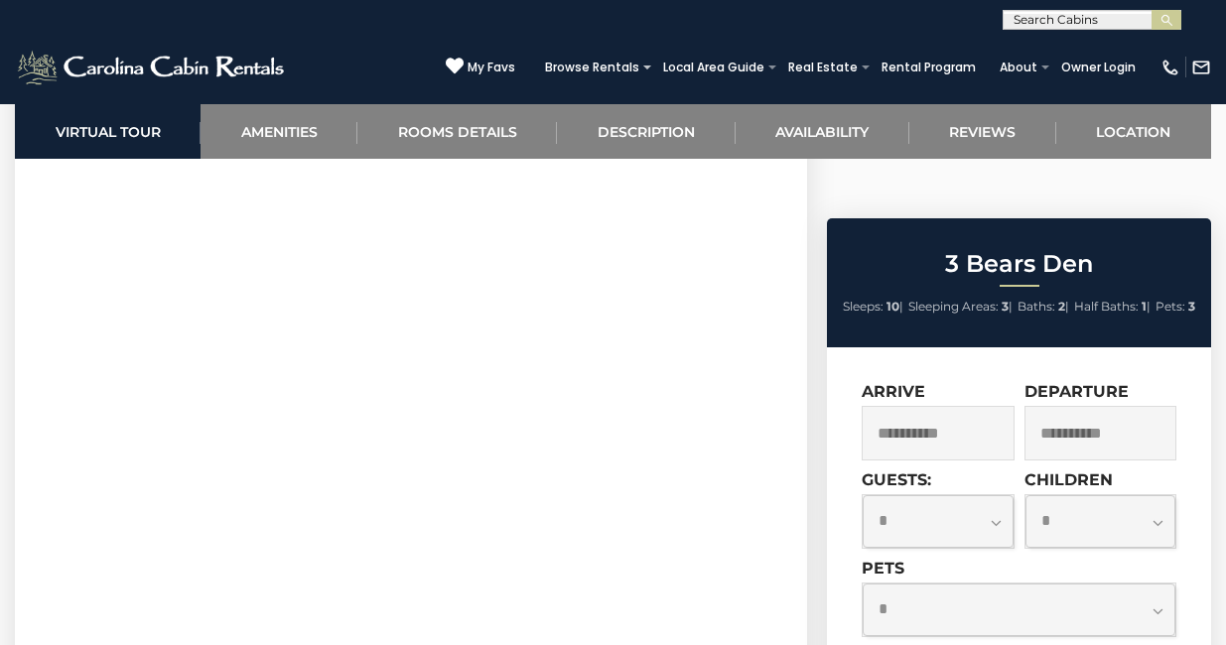
scroll to position [906, 0]
select select "*"
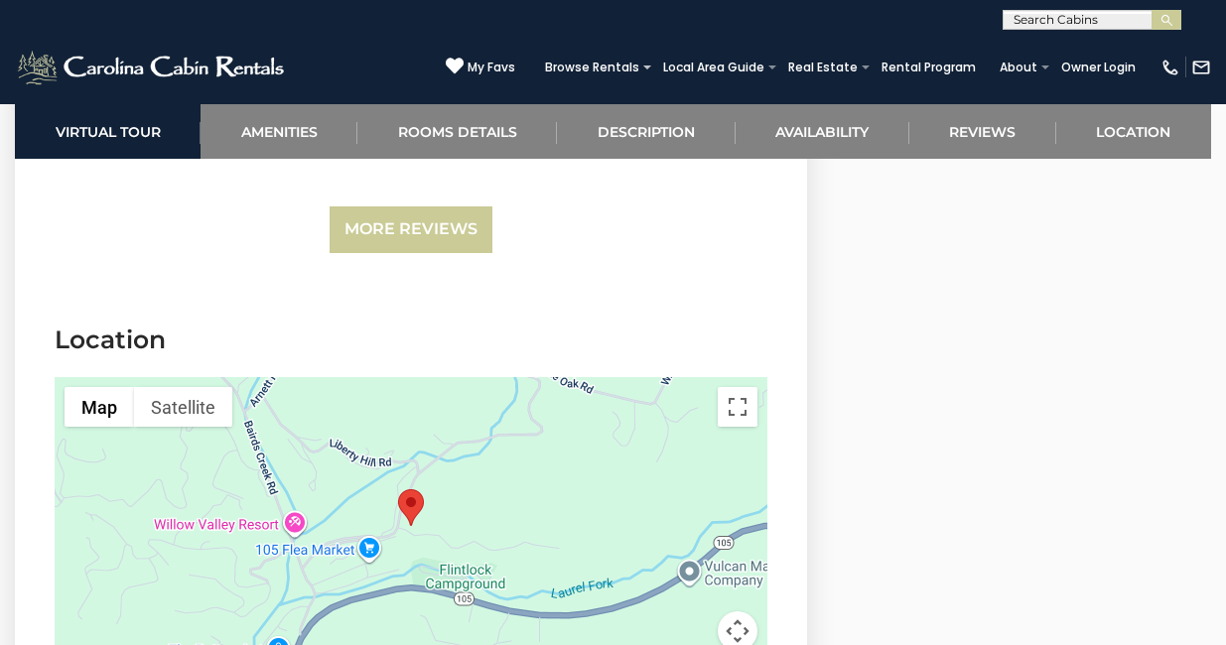
scroll to position [4044, 0]
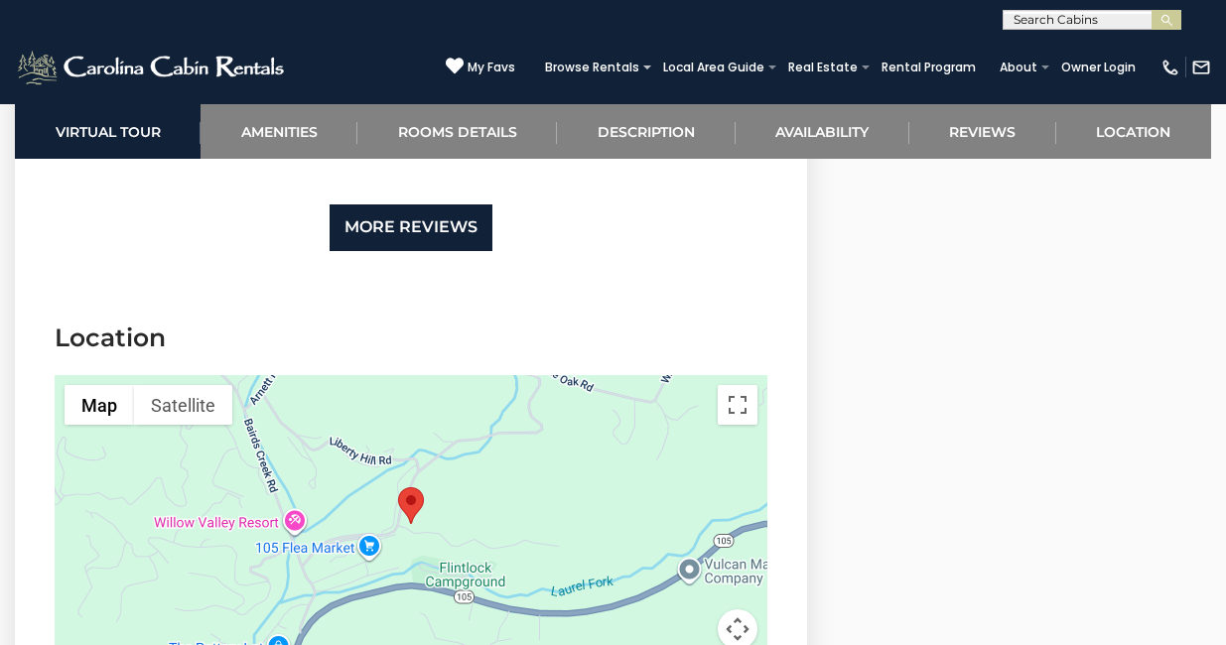
click at [443, 234] on link "More Reviews" at bounding box center [411, 228] width 163 height 47
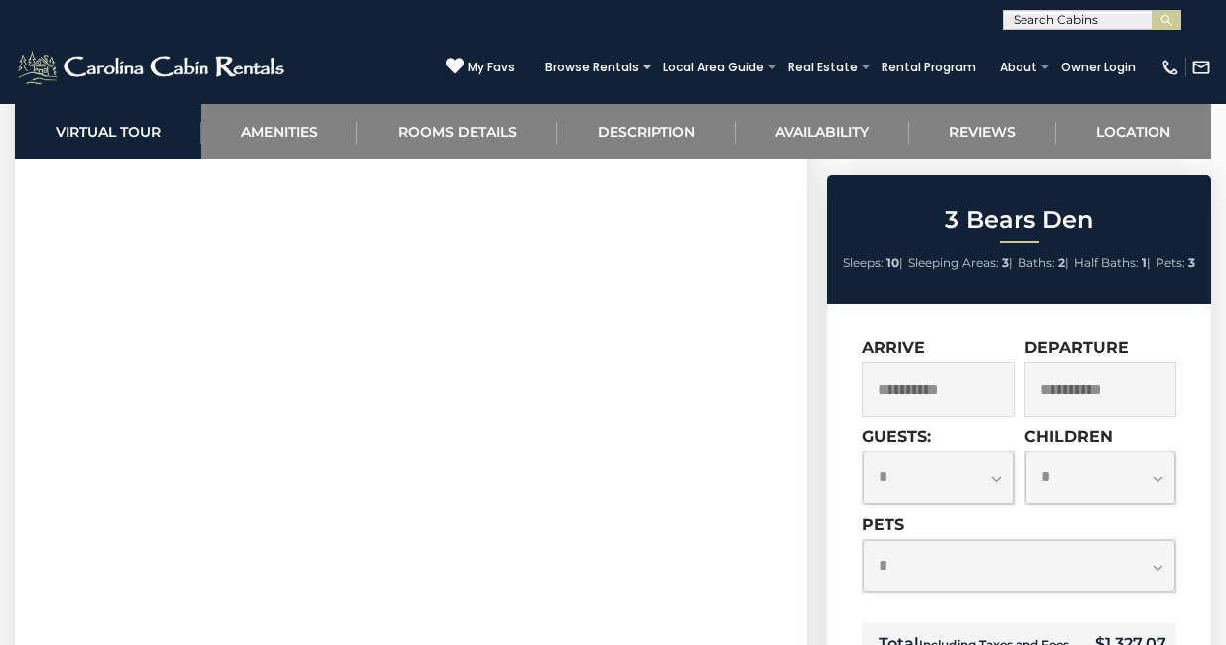
scroll to position [953, 0]
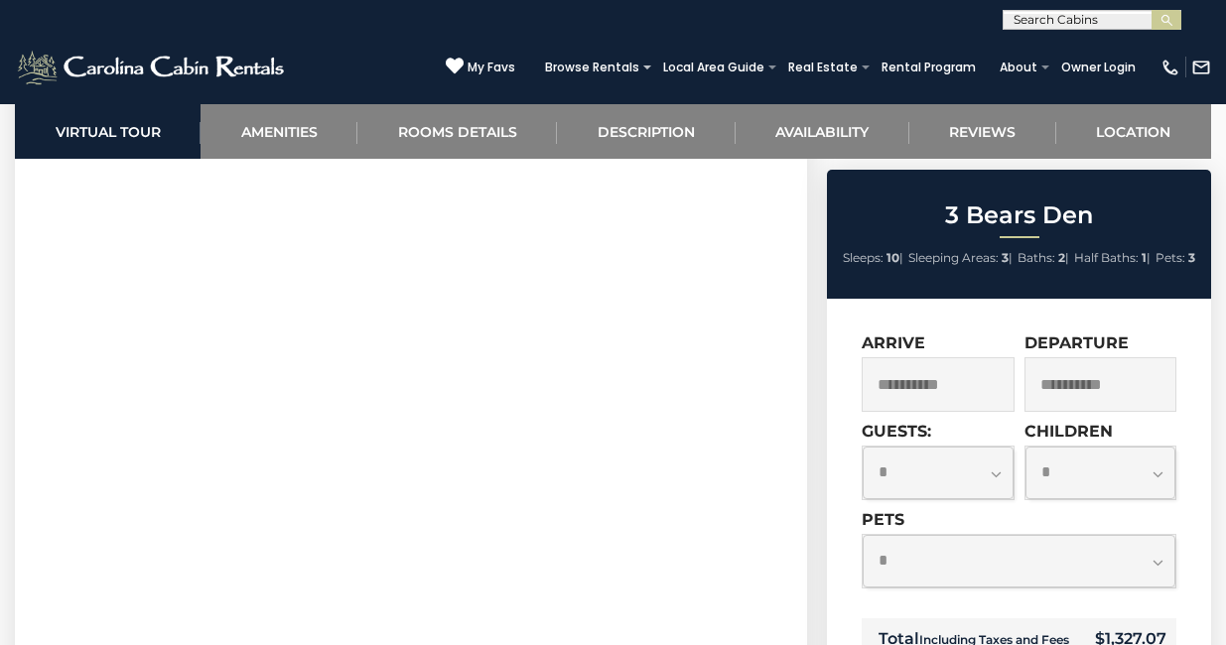
click at [28, 302] on section "Virtual Tour" at bounding box center [411, 314] width 792 height 606
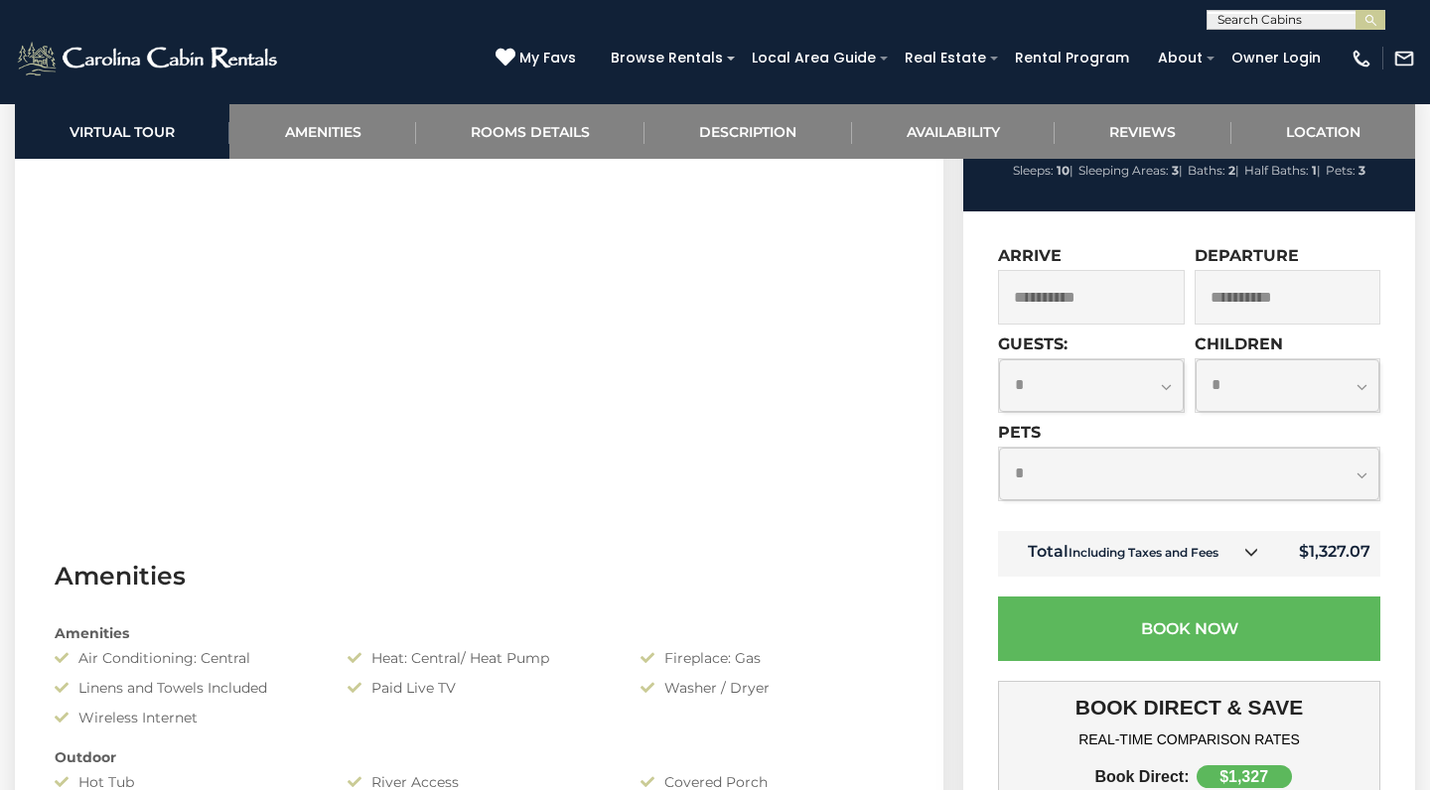
scroll to position [1054, 0]
